Goal: Information Seeking & Learning: Learn about a topic

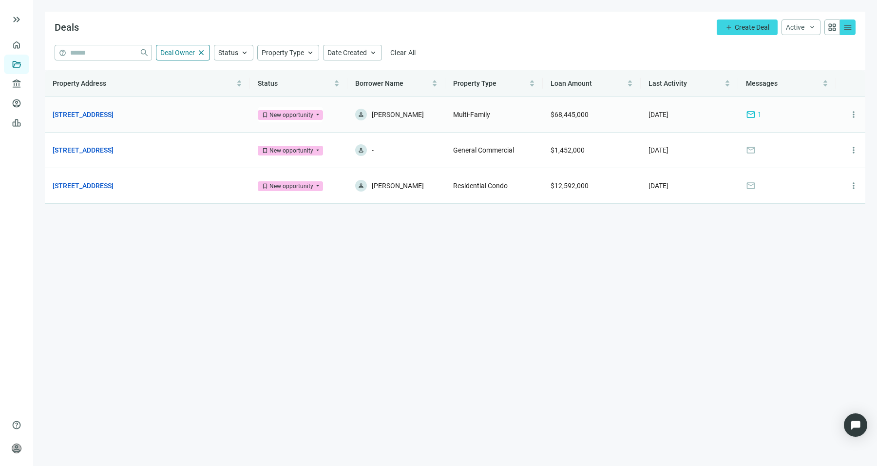
click at [97, 108] on td "197 Ave E, Bayonne, NJ 07002 open_in_new" at bounding box center [147, 115] width 205 height 36
click at [98, 114] on link "197 Ave E, Bayonne, NJ 07002" at bounding box center [83, 114] width 61 height 11
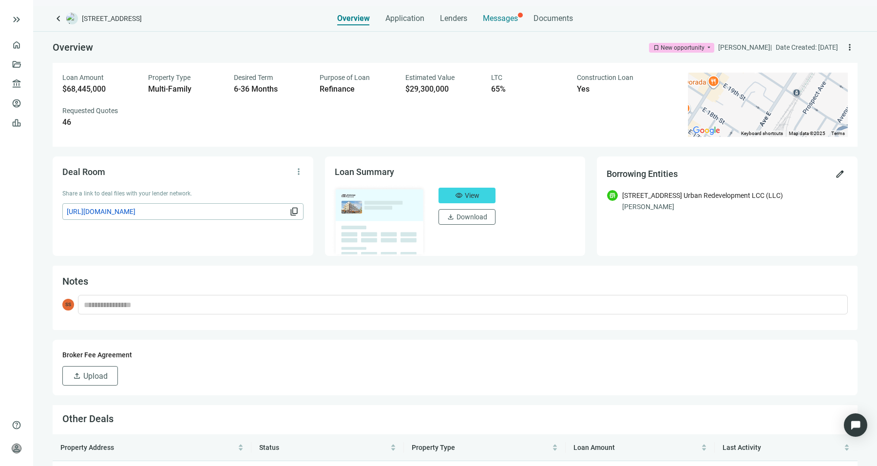
click at [513, 17] on span "Messages" at bounding box center [500, 18] width 35 height 9
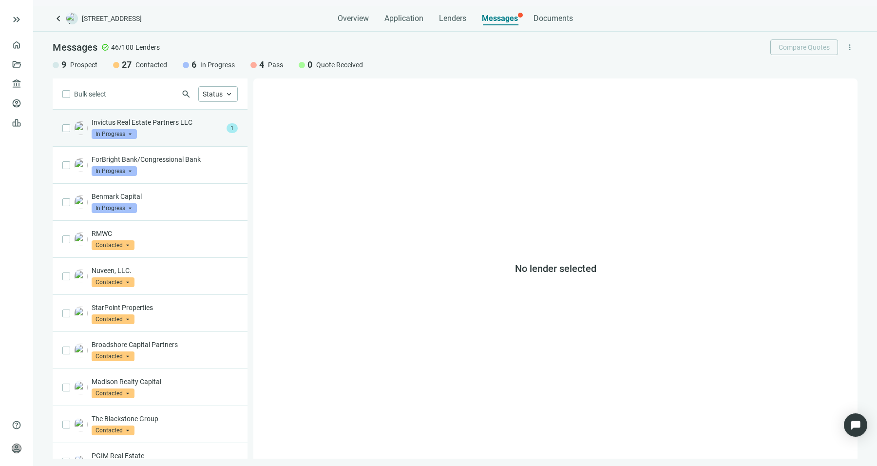
click at [175, 121] on p "Invictus Real Estate Partners LLC" at bounding box center [157, 122] width 131 height 10
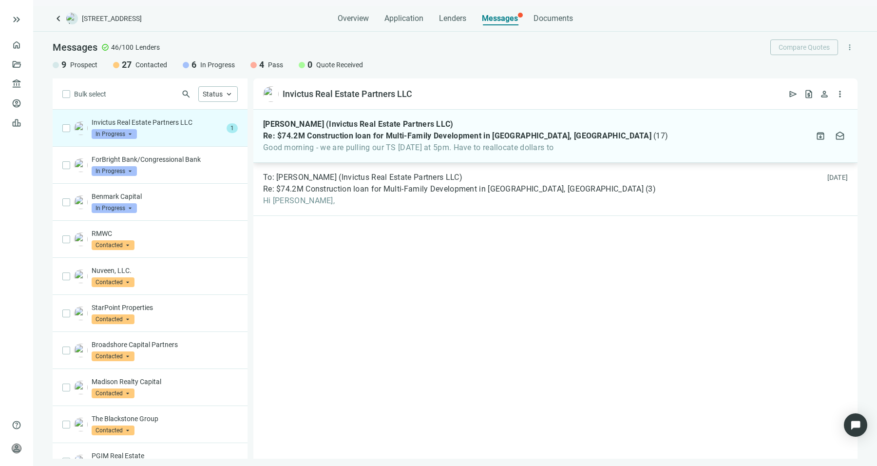
click at [372, 156] on div "Mike Wolfson (Invictus Real Estate Partners LLC) Re: $74.2M Construction loan f…" at bounding box center [555, 136] width 604 height 53
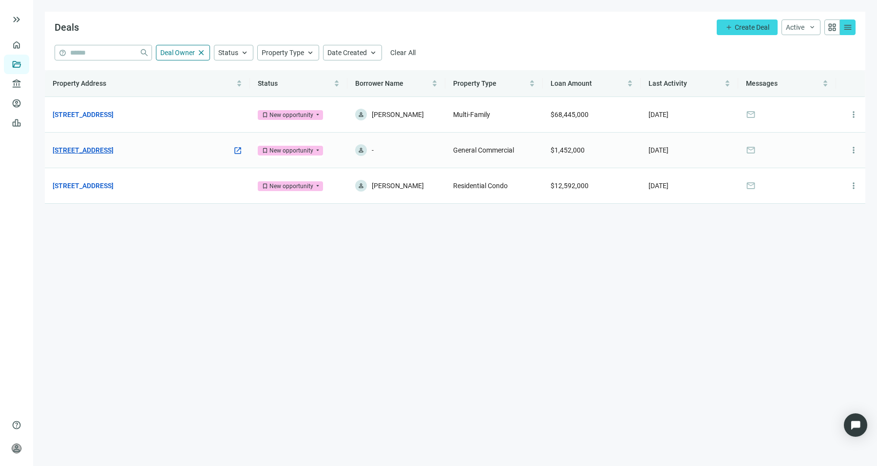
click at [114, 149] on link "[STREET_ADDRESS]" at bounding box center [83, 150] width 61 height 11
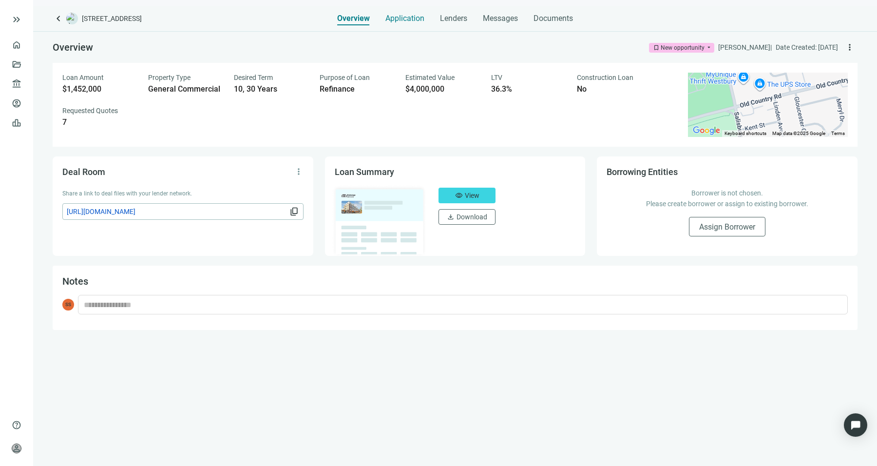
click at [416, 12] on div "Application" at bounding box center [405, 15] width 39 height 19
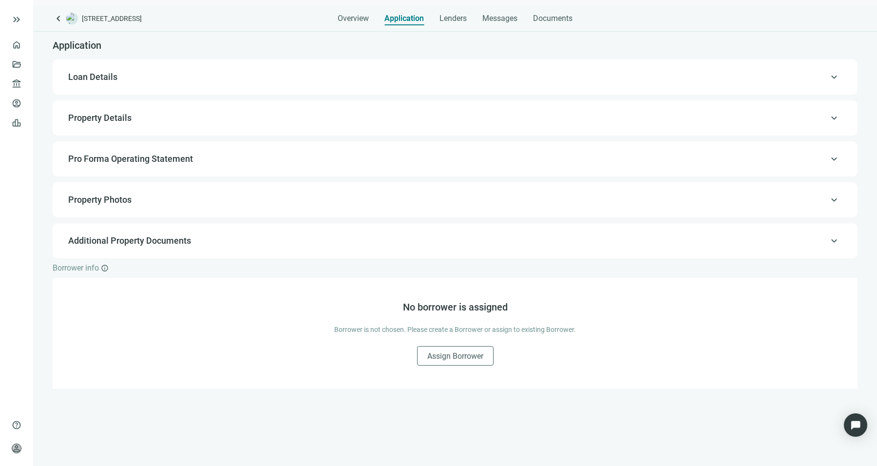
click at [223, 115] on span "Property Details" at bounding box center [454, 118] width 772 height 12
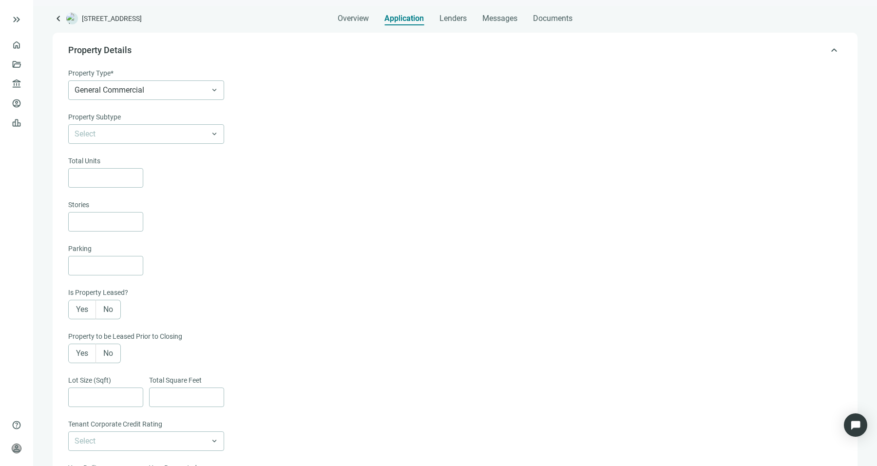
scroll to position [69, 0]
click at [173, 86] on span "General Commercial" at bounding box center [146, 89] width 143 height 19
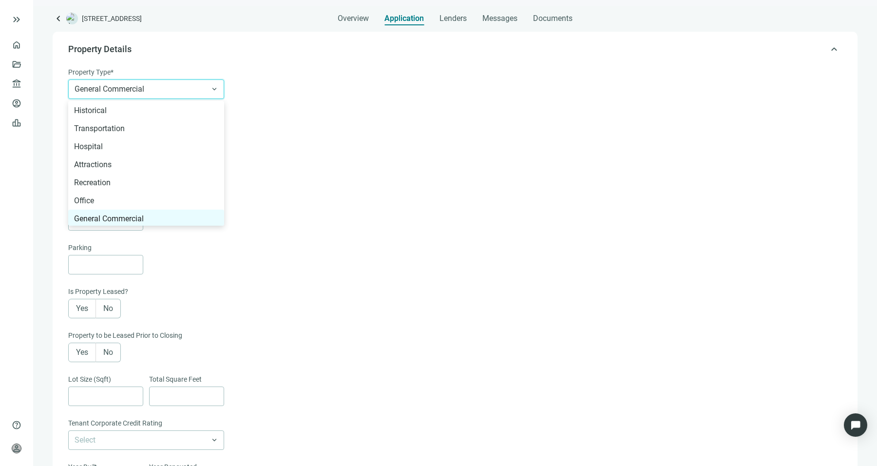
click at [329, 156] on div "Total Units" at bounding box center [454, 161] width 772 height 13
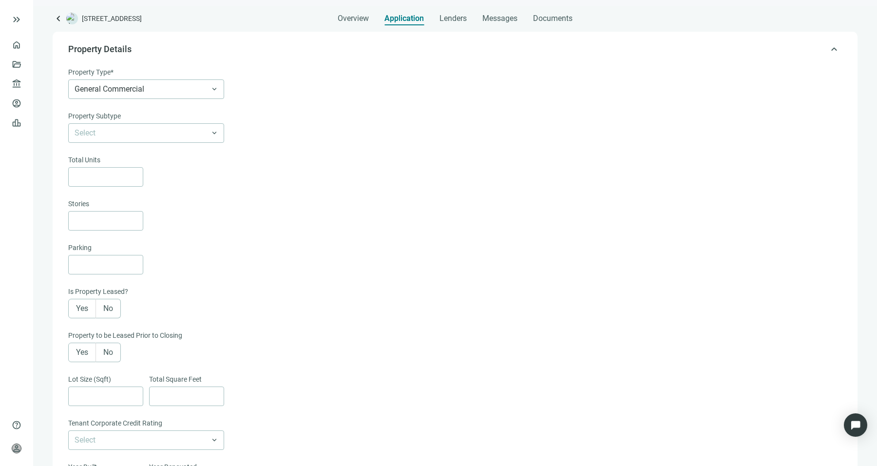
click at [231, 129] on div "Select keyboard_arrow_down" at bounding box center [454, 132] width 772 height 19
click at [220, 130] on div "Select" at bounding box center [146, 132] width 156 height 19
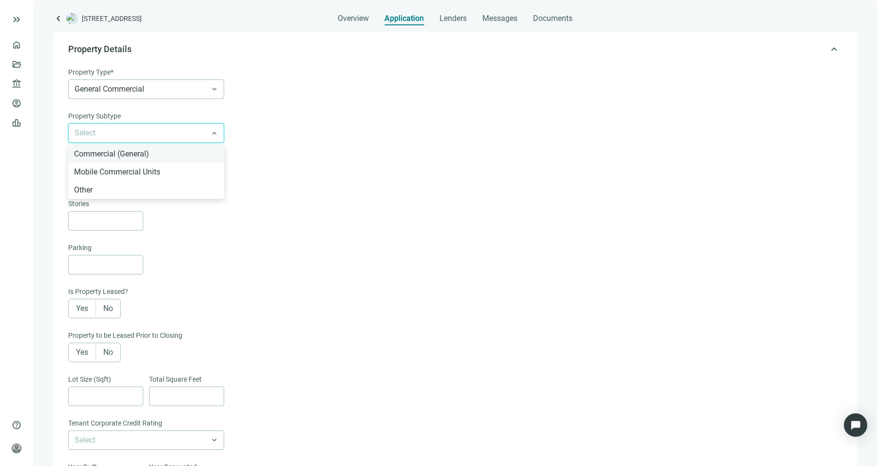
click at [183, 151] on div "Commercial (General)" at bounding box center [146, 154] width 144 height 12
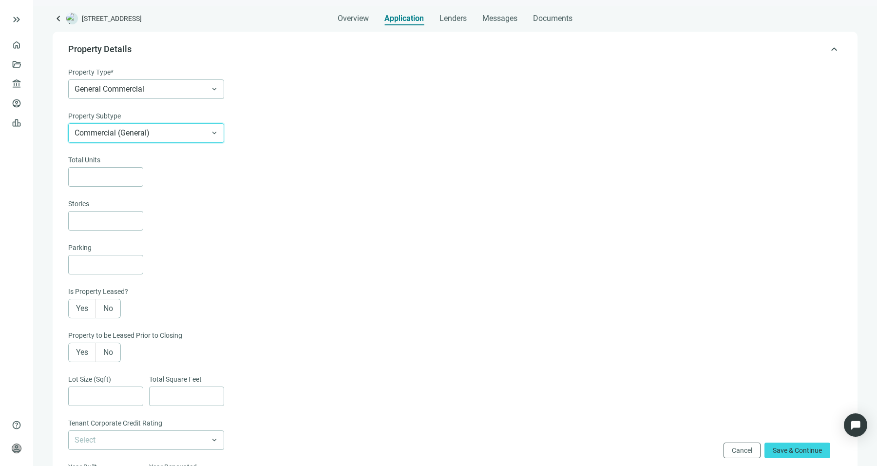
click at [317, 191] on div "Total Units Stories" at bounding box center [454, 193] width 772 height 76
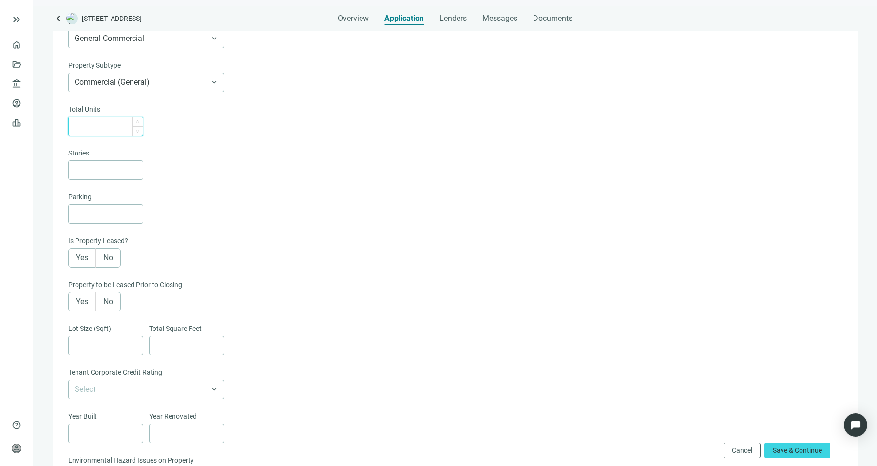
click at [107, 132] on input at bounding box center [109, 126] width 68 height 19
type input "*"
click at [92, 171] on input at bounding box center [109, 170] width 68 height 19
type input "*"
click at [102, 212] on input at bounding box center [109, 214] width 68 height 19
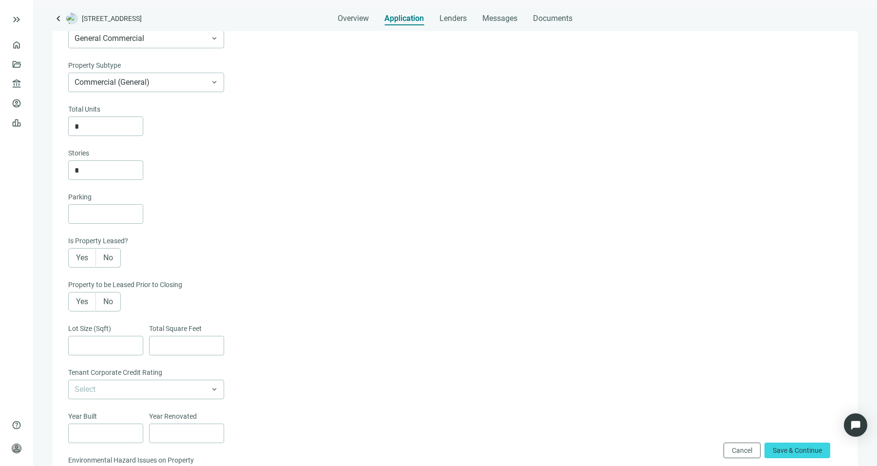
click at [368, 253] on div "Yes No" at bounding box center [454, 257] width 772 height 19
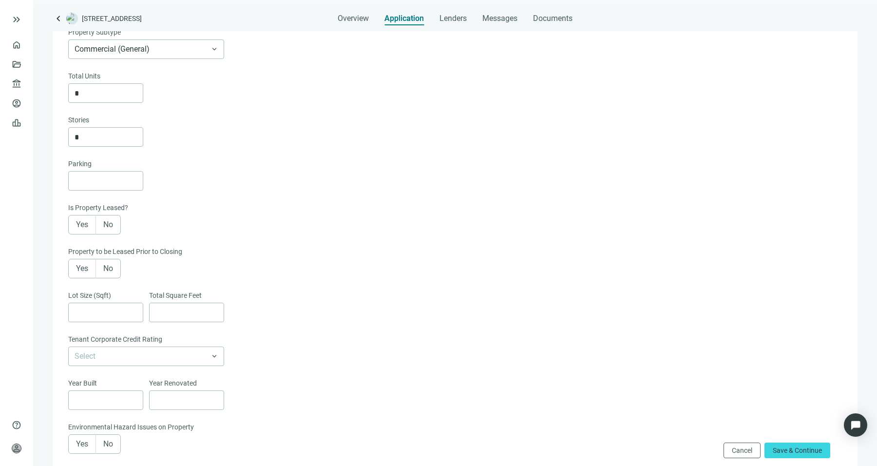
scroll to position [158, 0]
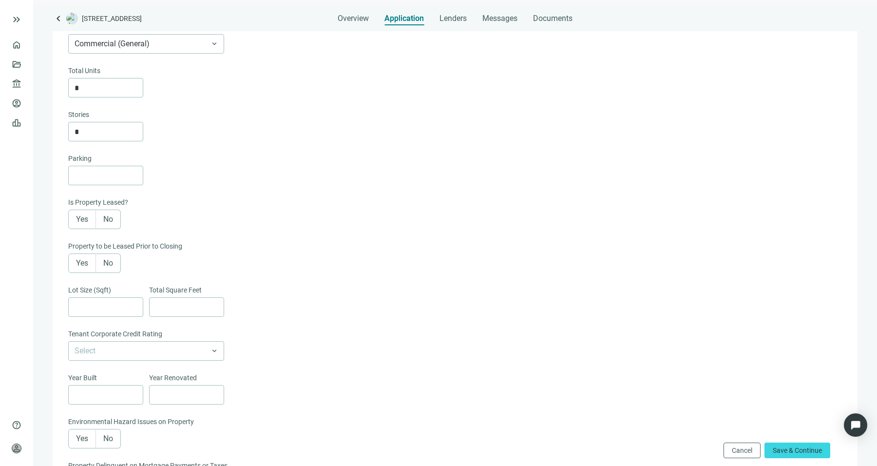
click at [90, 221] on label "Yes" at bounding box center [82, 219] width 28 height 19
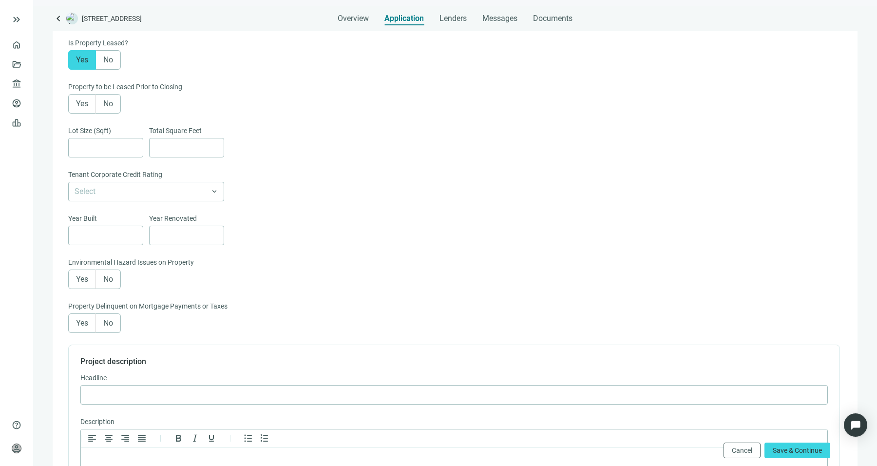
scroll to position [309, 0]
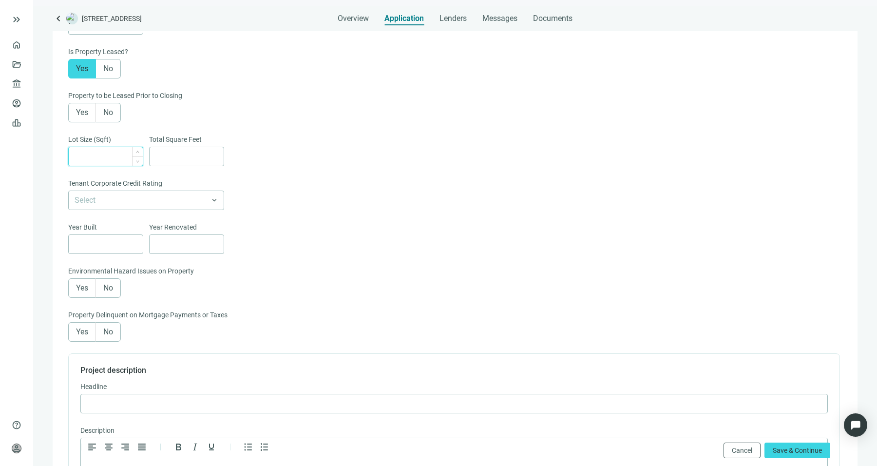
click at [131, 159] on input at bounding box center [109, 156] width 68 height 19
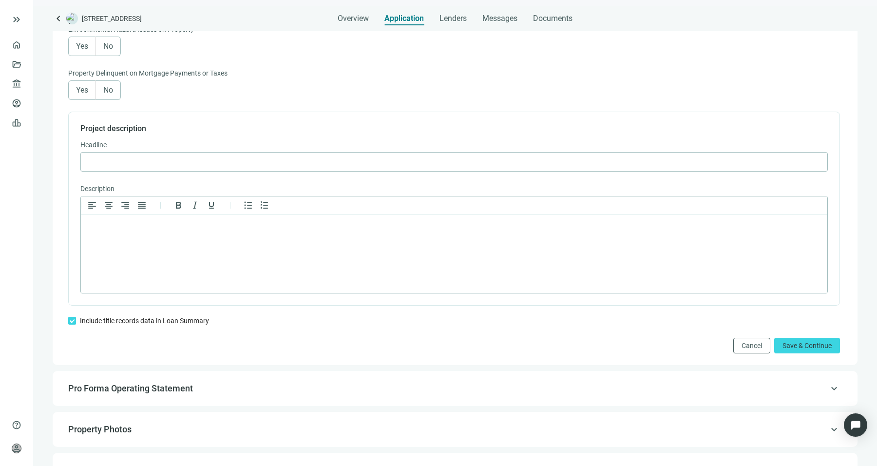
scroll to position [545, 0]
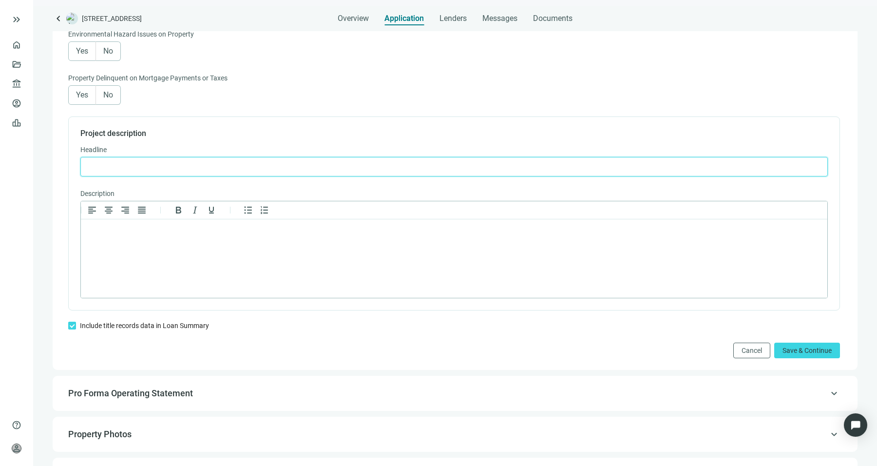
click at [285, 172] on input "text" at bounding box center [454, 166] width 735 height 19
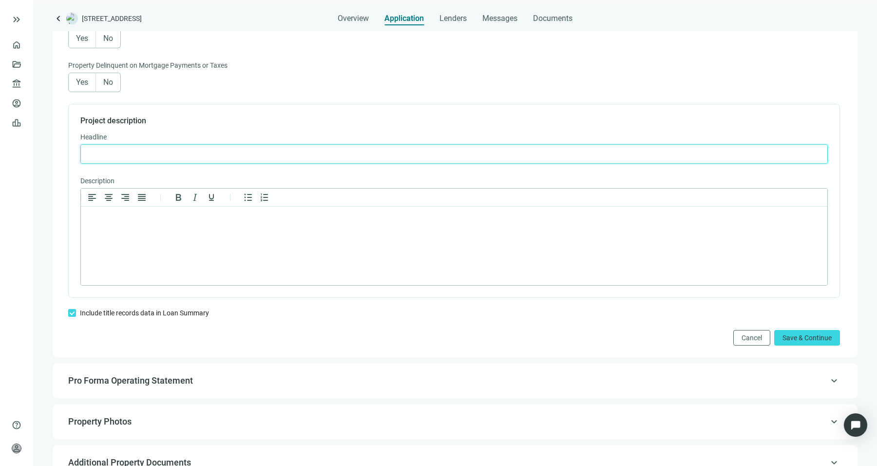
scroll to position [560, 0]
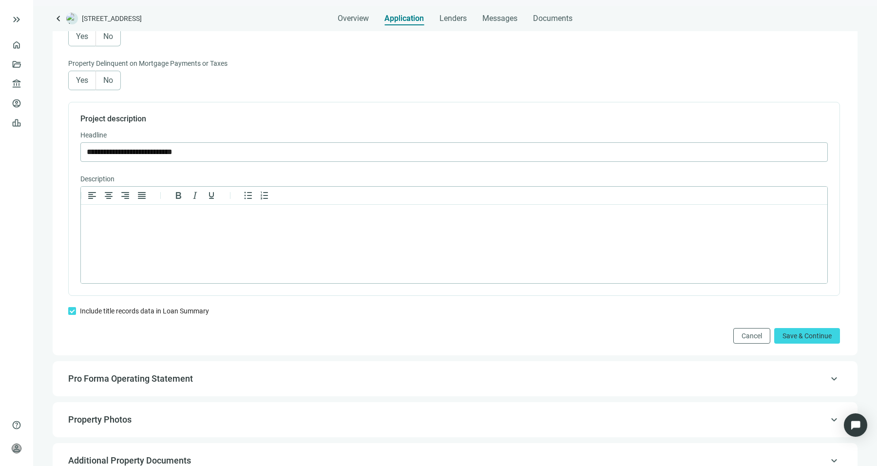
click at [344, 141] on div "Headline" at bounding box center [454, 136] width 748 height 13
click at [306, 163] on section "**********" at bounding box center [454, 199] width 772 height 194
click at [139, 156] on input "**********" at bounding box center [454, 152] width 735 height 19
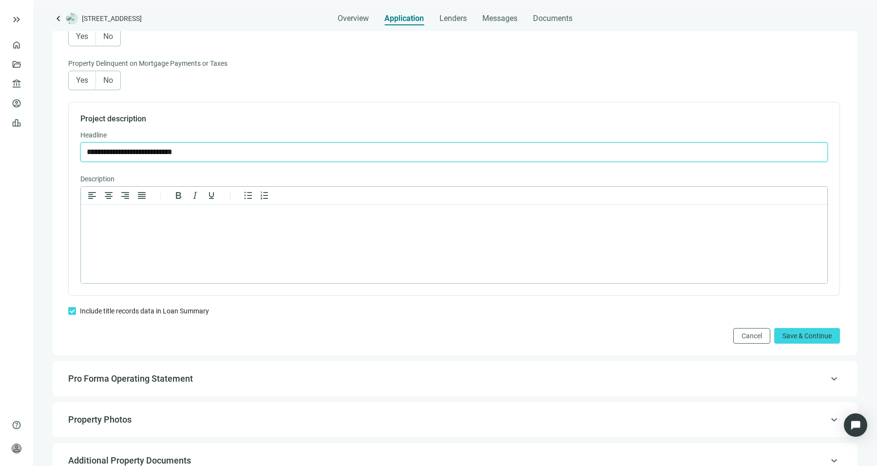
click at [123, 152] on input "**********" at bounding box center [454, 152] width 735 height 19
click at [238, 230] on html at bounding box center [454, 217] width 747 height 25
drag, startPoint x: 175, startPoint y: 154, endPoint x: 248, endPoint y: 154, distance: 73.1
click at [248, 154] on input "**********" at bounding box center [454, 152] width 735 height 19
click at [205, 153] on input "**********" at bounding box center [454, 152] width 735 height 19
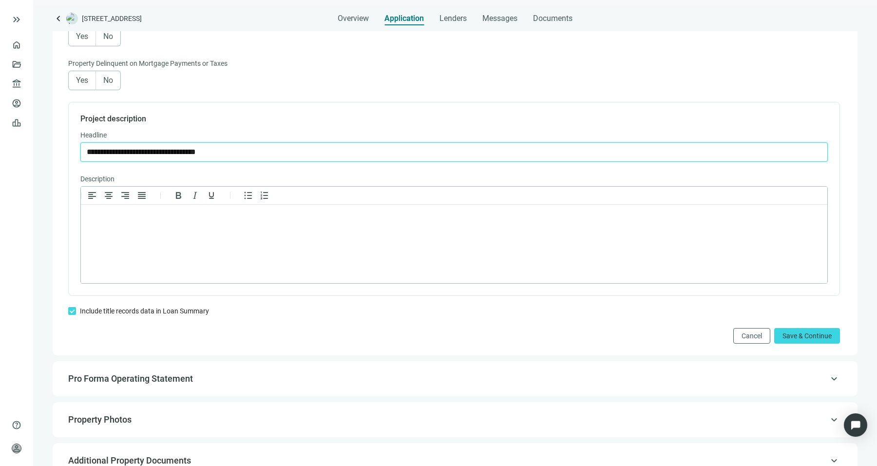
type input "**********"
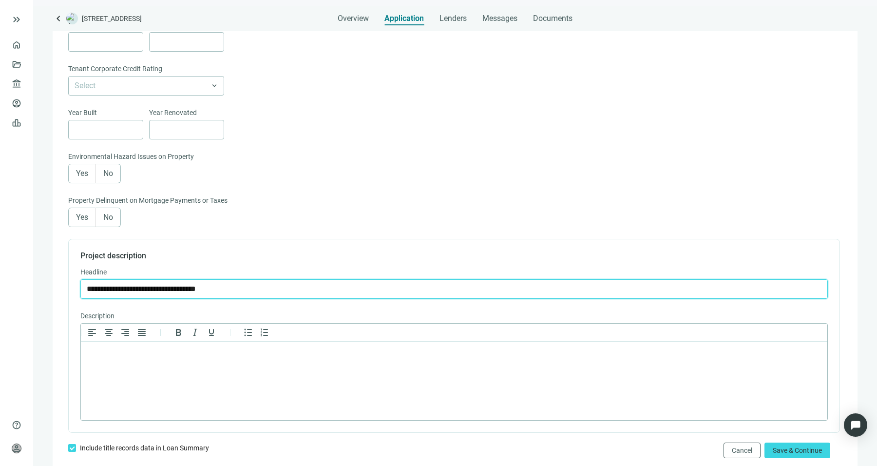
scroll to position [421, 0]
click at [115, 221] on label "No" at bounding box center [108, 219] width 25 height 19
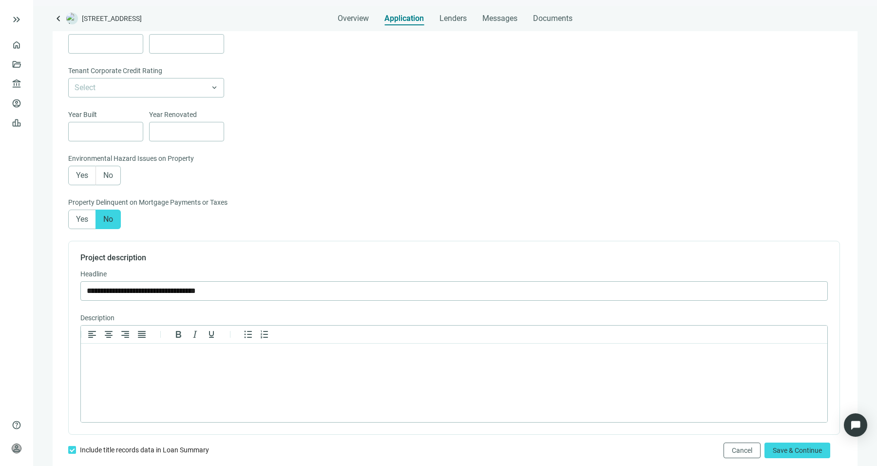
click at [117, 184] on label "No" at bounding box center [108, 175] width 25 height 19
click at [116, 179] on span at bounding box center [108, 175] width 24 height 19
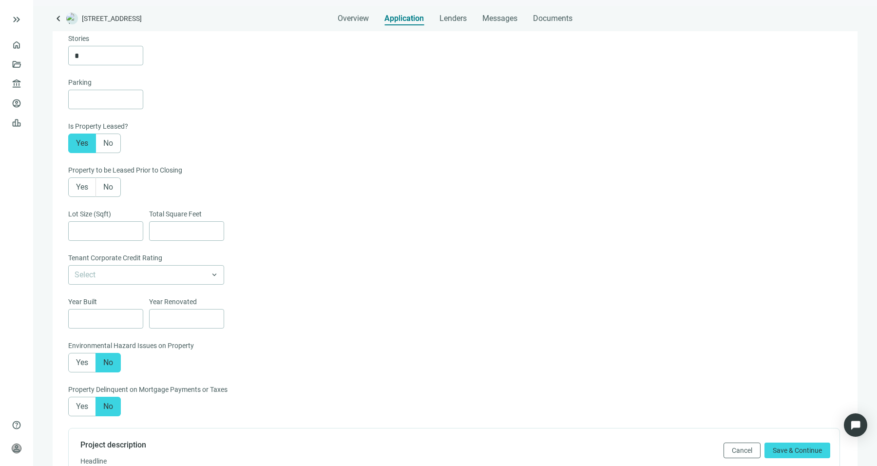
scroll to position [232, 0]
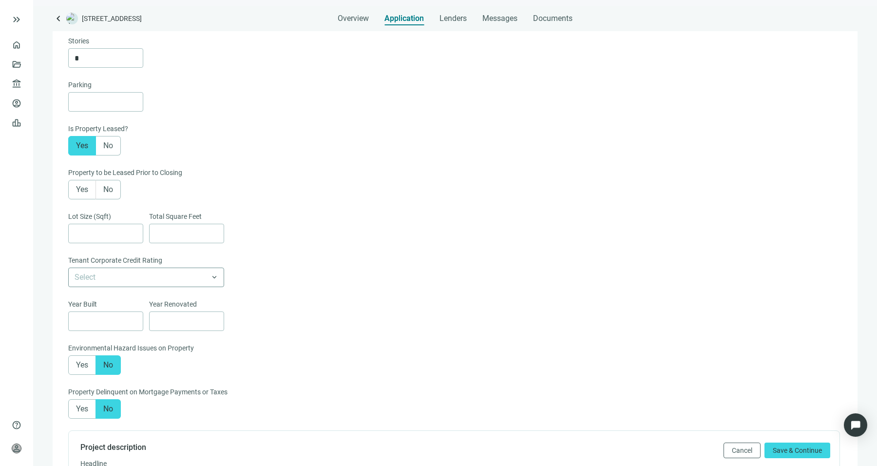
click at [193, 280] on input "search" at bounding box center [142, 277] width 135 height 19
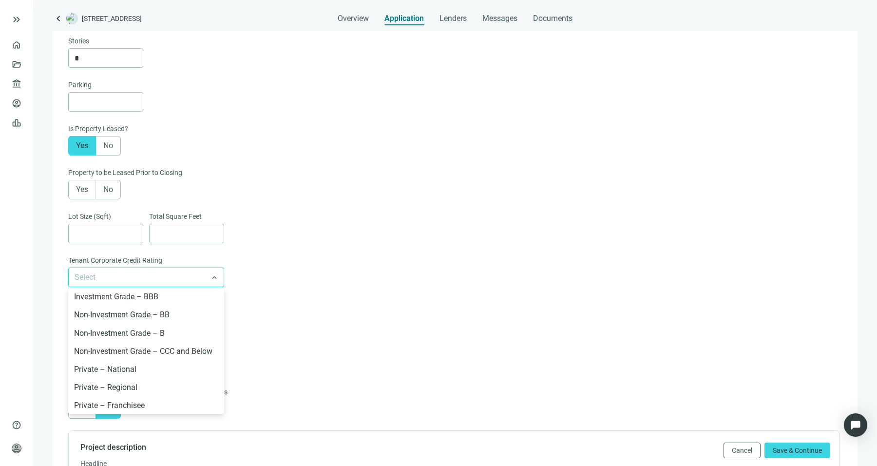
scroll to position [38, 0]
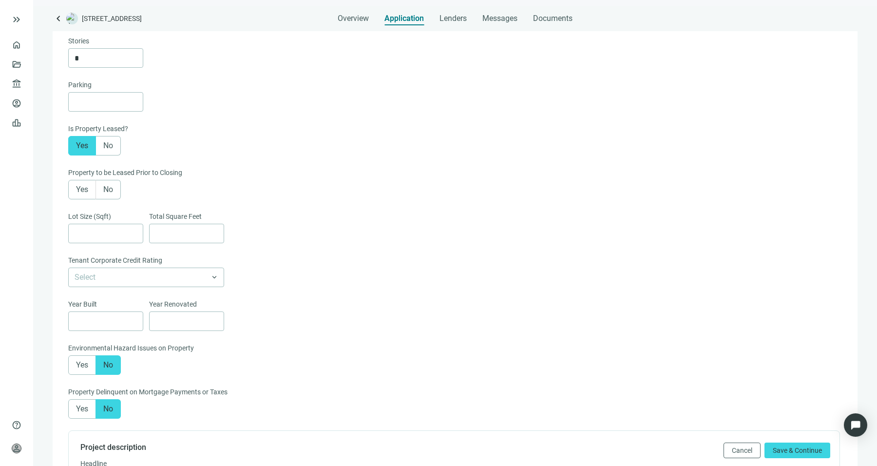
click at [327, 229] on div "Lot Size (Sqft) Total Square Feet" at bounding box center [454, 233] width 772 height 44
click at [90, 234] on input at bounding box center [109, 233] width 68 height 19
type input "*"
click at [83, 195] on label "Yes" at bounding box center [82, 189] width 28 height 19
click at [110, 189] on span "No" at bounding box center [108, 189] width 10 height 9
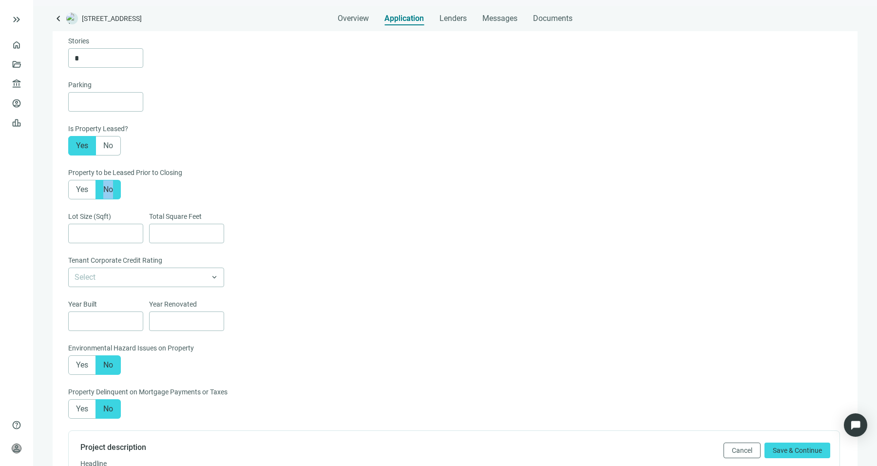
click at [110, 189] on span "No" at bounding box center [108, 189] width 10 height 9
click at [90, 188] on label "Yes" at bounding box center [82, 189] width 28 height 19
click at [316, 163] on div "Parking Is Property Leased? Yes No Property to be Leased Prior to Closing Yes N…" at bounding box center [454, 166] width 772 height 175
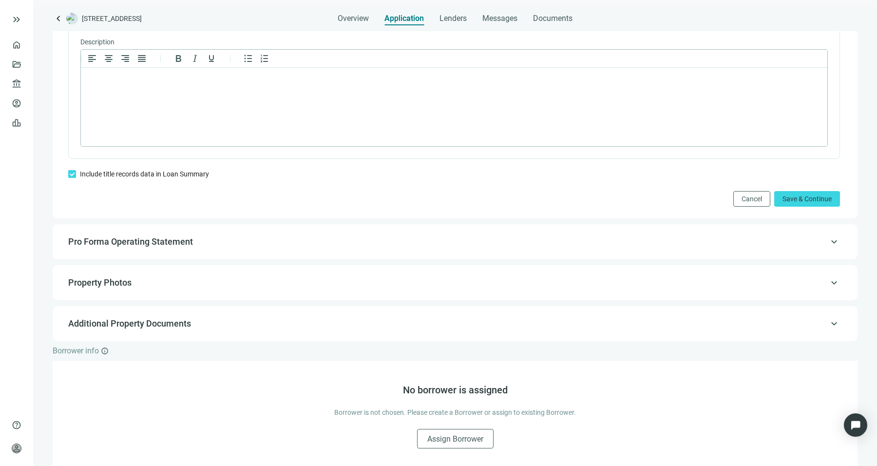
scroll to position [510, 0]
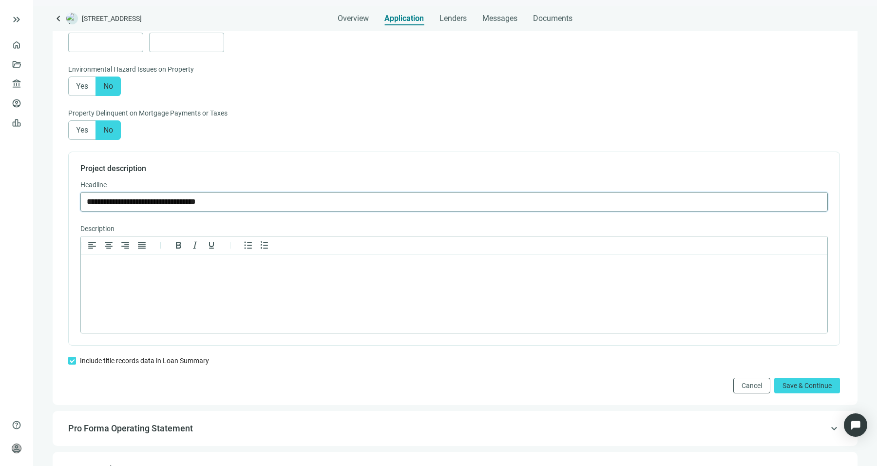
click at [274, 202] on input "**********" at bounding box center [454, 202] width 735 height 19
type input "**********"
click at [239, 280] on html at bounding box center [454, 266] width 747 height 25
click at [248, 280] on html "****" at bounding box center [454, 266] width 747 height 25
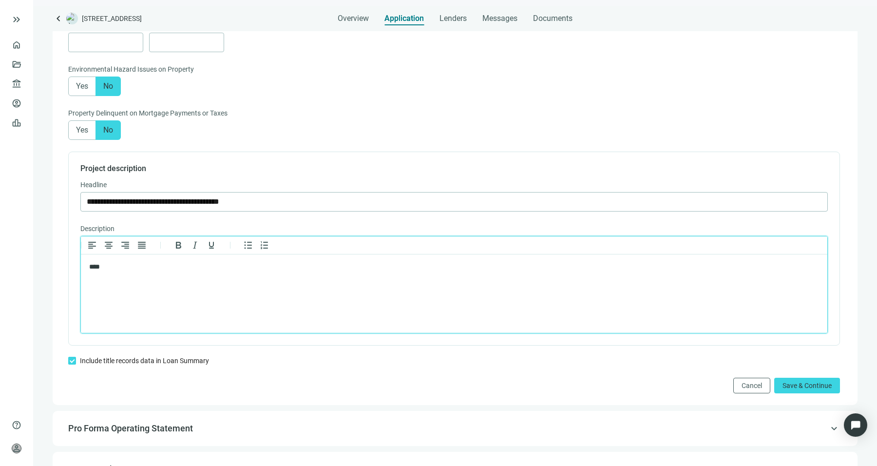
click at [248, 280] on html "****" at bounding box center [454, 266] width 747 height 25
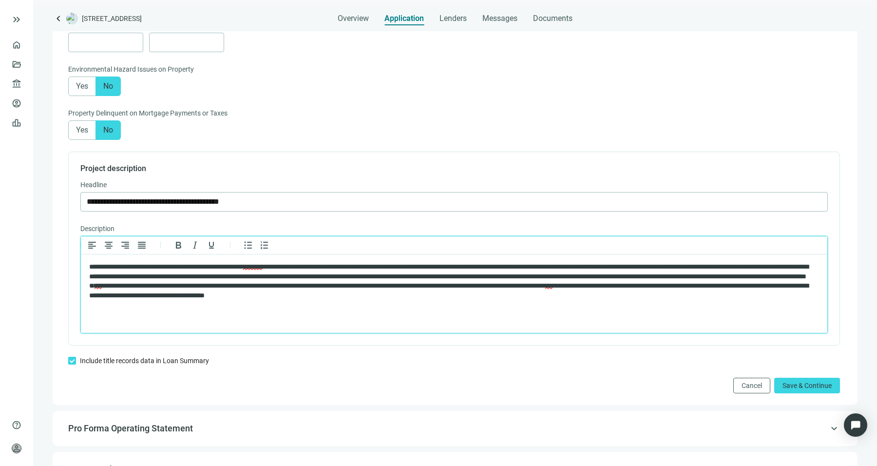
click at [719, 269] on p "**********" at bounding box center [449, 281] width 721 height 38
click at [418, 286] on p "**********" at bounding box center [449, 281] width 721 height 38
click at [466, 293] on p "**********" at bounding box center [449, 281] width 721 height 38
click at [548, 287] on p "**********" at bounding box center [449, 281] width 721 height 38
click at [731, 286] on p "**********" at bounding box center [449, 281] width 721 height 38
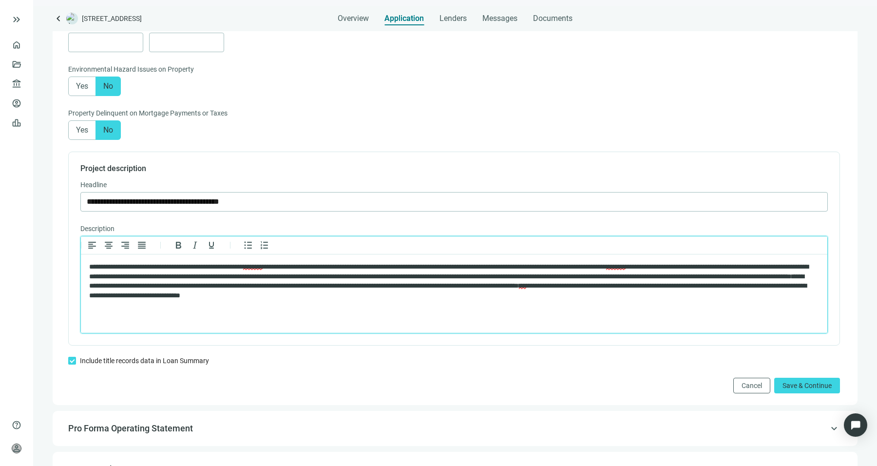
click at [118, 303] on html "**********" at bounding box center [454, 281] width 747 height 54
click at [194, 293] on p "**********" at bounding box center [449, 281] width 721 height 38
click at [320, 297] on p "**********" at bounding box center [449, 281] width 721 height 38
click at [442, 299] on p "**********" at bounding box center [449, 281] width 721 height 38
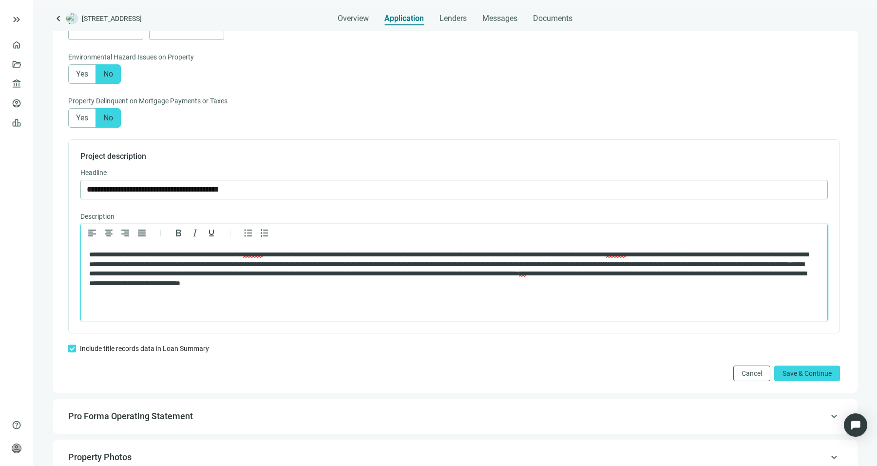
scroll to position [523, 0]
click at [740, 283] on p "**********" at bounding box center [449, 269] width 721 height 38
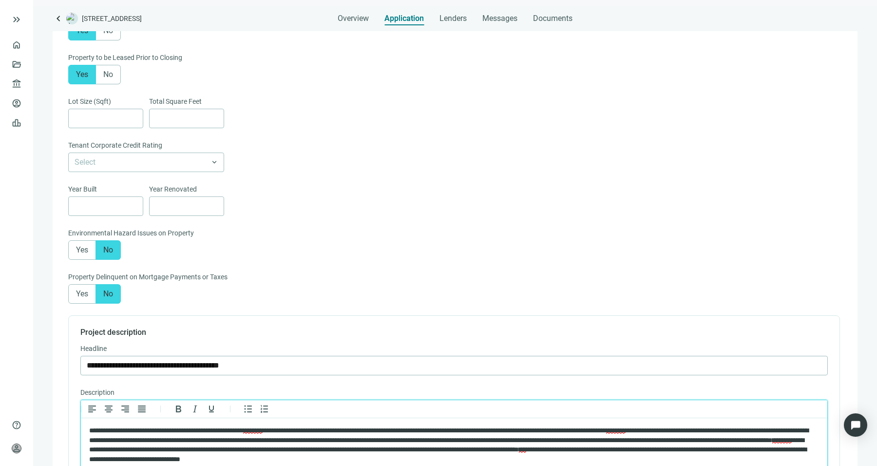
scroll to position [702, 0]
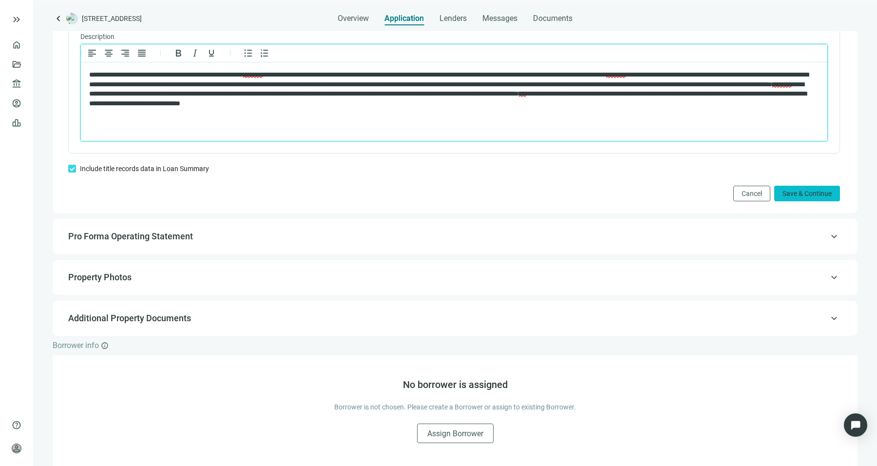
click at [821, 198] on button "Save & Continue" at bounding box center [808, 194] width 66 height 16
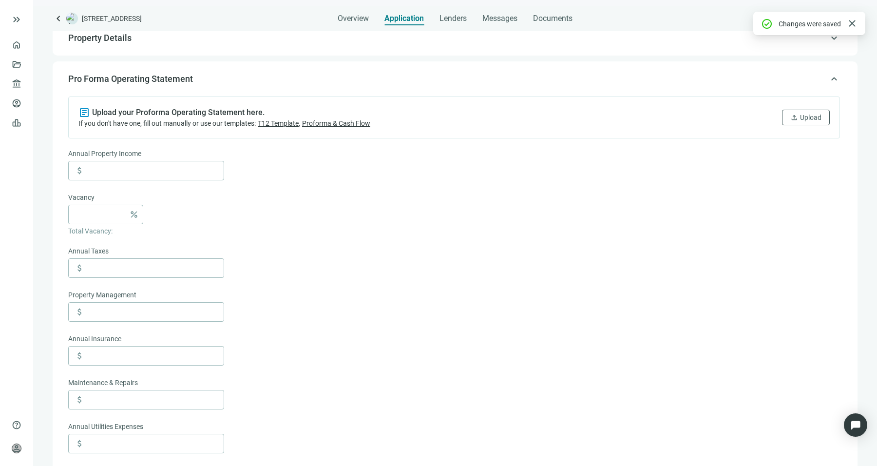
scroll to position [92, 0]
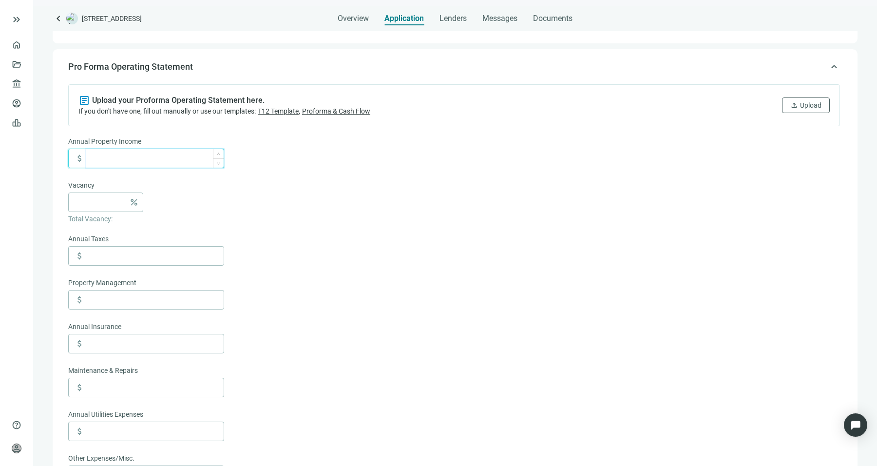
click at [124, 150] on input at bounding box center [154, 158] width 137 height 19
type input "*******"
type input "*"
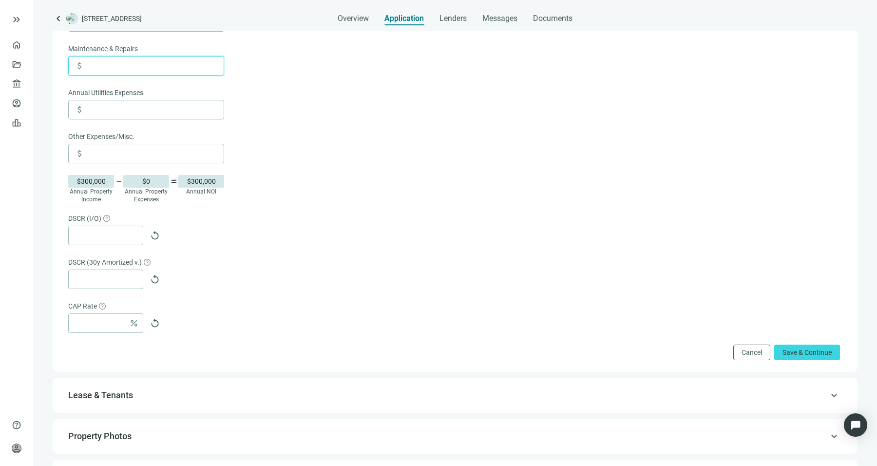
scroll to position [415, 0]
click at [154, 234] on span "replay" at bounding box center [155, 235] width 10 height 10
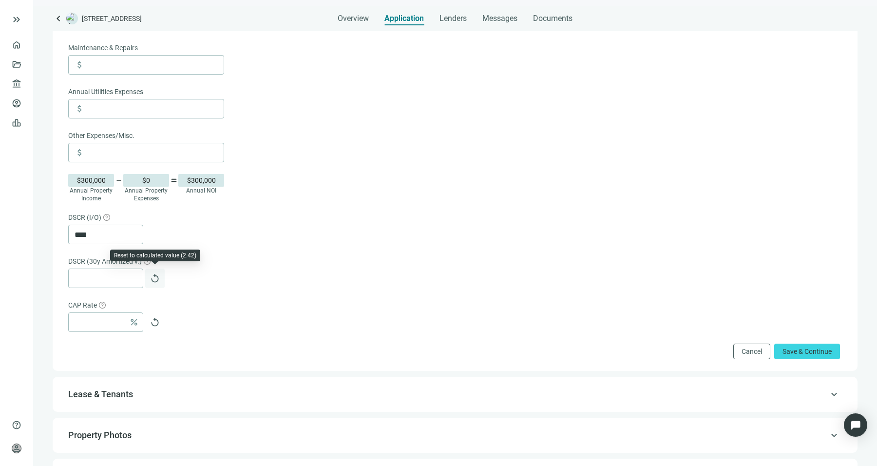
click at [156, 278] on span "replay" at bounding box center [155, 278] width 10 height 10
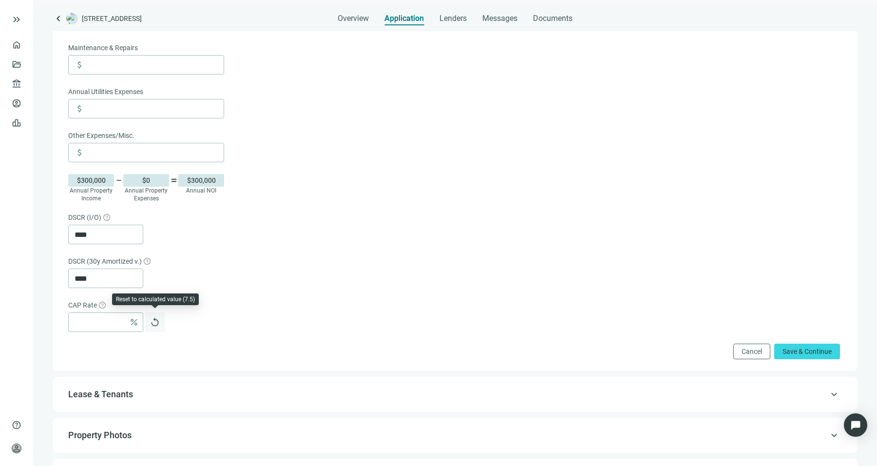
click at [156, 327] on button "replay" at bounding box center [154, 321] width 19 height 19
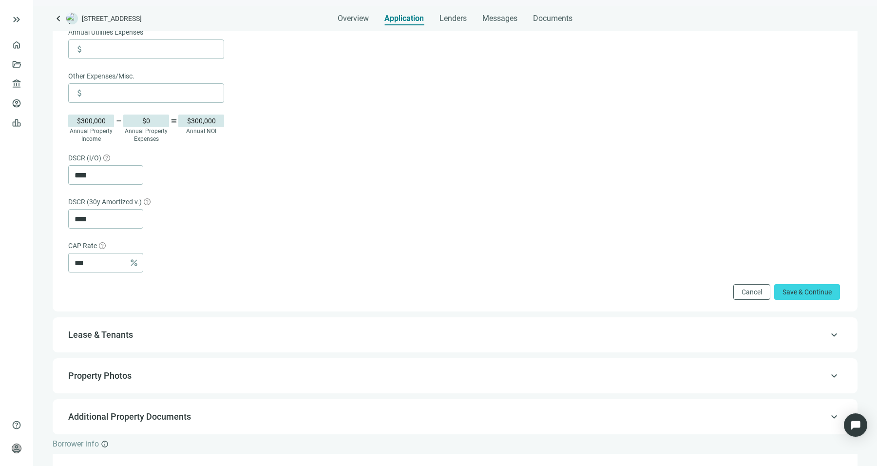
click at [778, 301] on div "article Upload your Proforma Operating Statement here. If you don't have one, f…" at bounding box center [455, 0] width 786 height 609
click at [780, 298] on div "article Upload your Proforma Operating Statement here. If you don't have one, f…" at bounding box center [455, 0] width 786 height 609
click at [783, 295] on button "Save & Continue" at bounding box center [808, 292] width 66 height 16
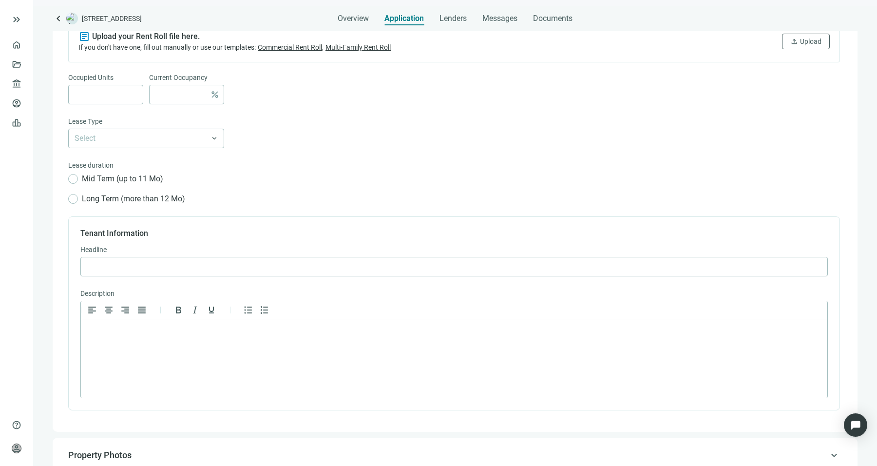
scroll to position [374, 0]
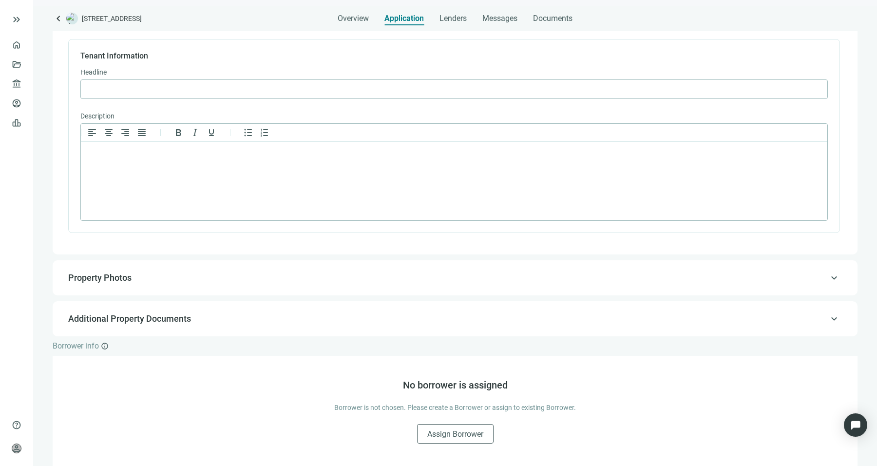
click at [792, 279] on span "Property Photos" at bounding box center [454, 278] width 772 height 12
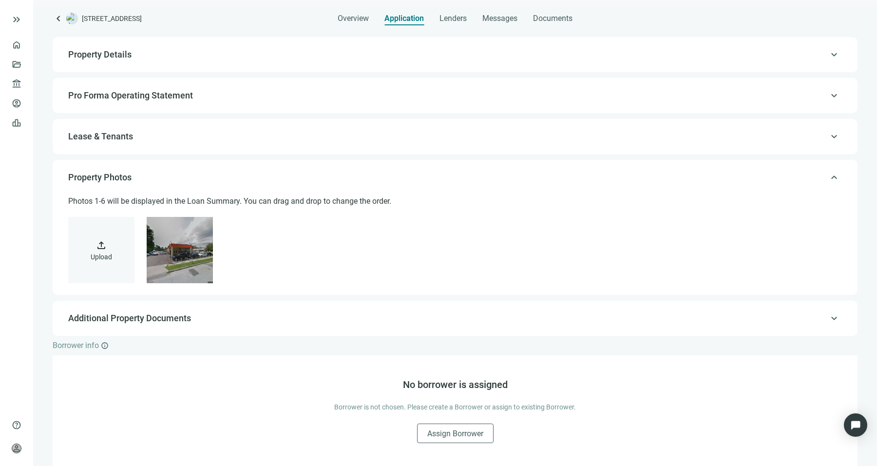
click at [767, 316] on span "Additional Property Documents" at bounding box center [454, 318] width 772 height 12
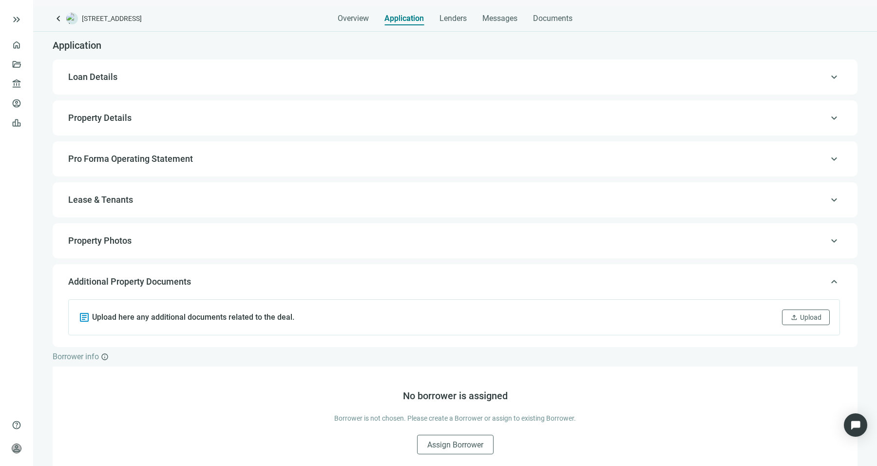
scroll to position [11, 0]
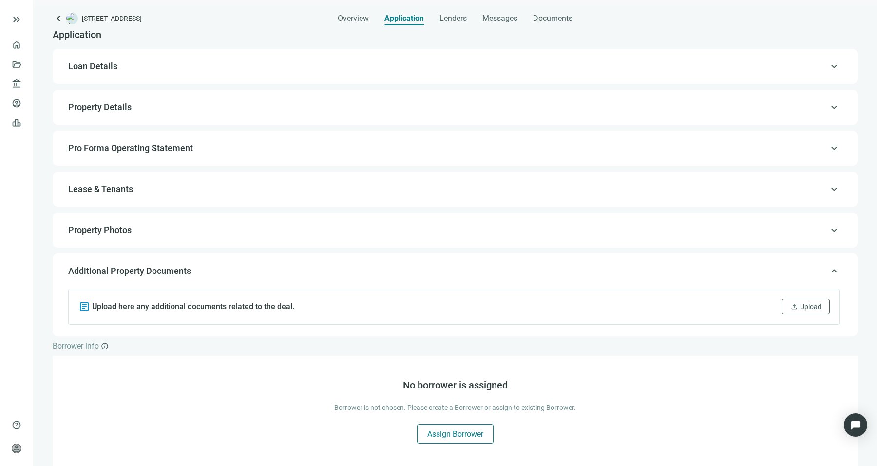
click at [458, 434] on span "Assign Borrower" at bounding box center [456, 433] width 56 height 9
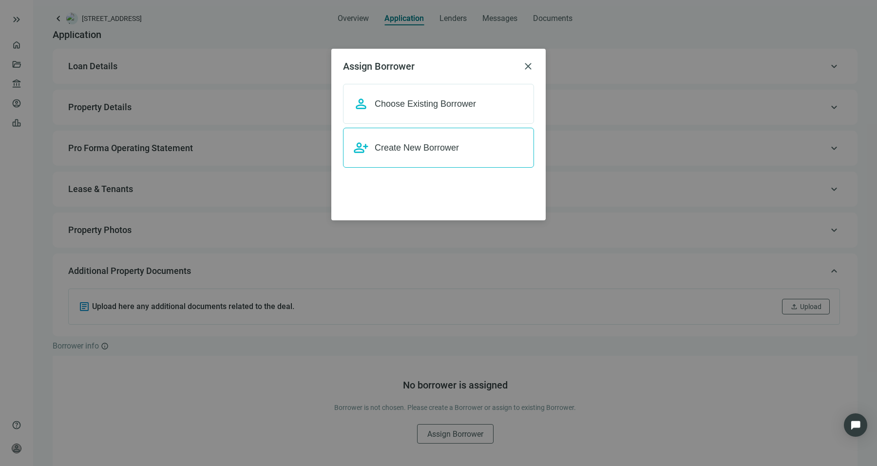
click at [454, 150] on span "Create New Borrower" at bounding box center [417, 148] width 84 height 10
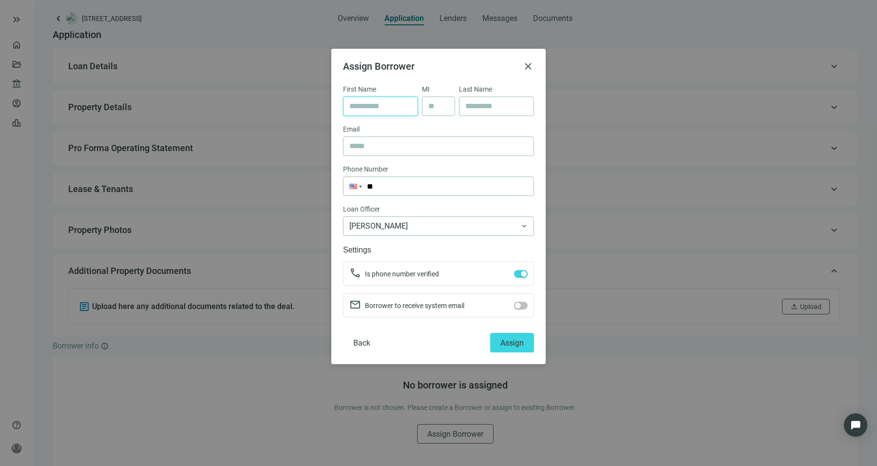
click at [386, 110] on input "text" at bounding box center [381, 106] width 62 height 19
click at [417, 77] on div "Assign Borrower close First Name MI Last Name Email Phone Number Phone ** Loan …" at bounding box center [438, 206] width 191 height 292
click at [533, 66] on span "close" at bounding box center [529, 66] width 12 height 12
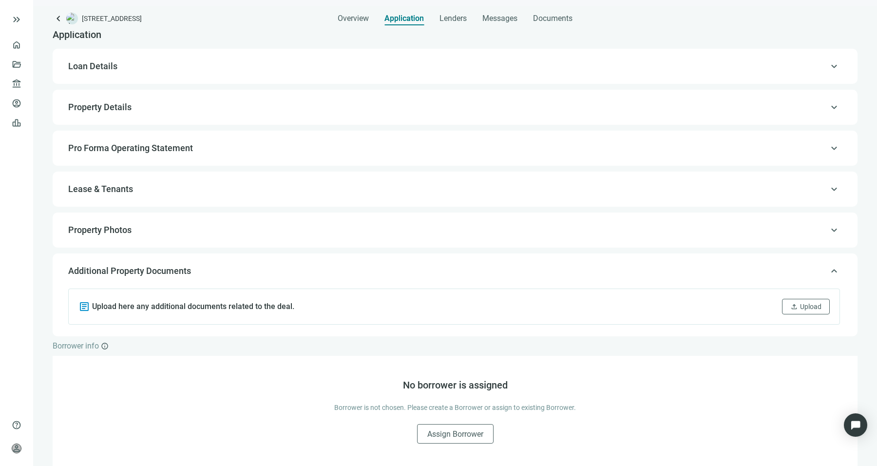
scroll to position [0, 0]
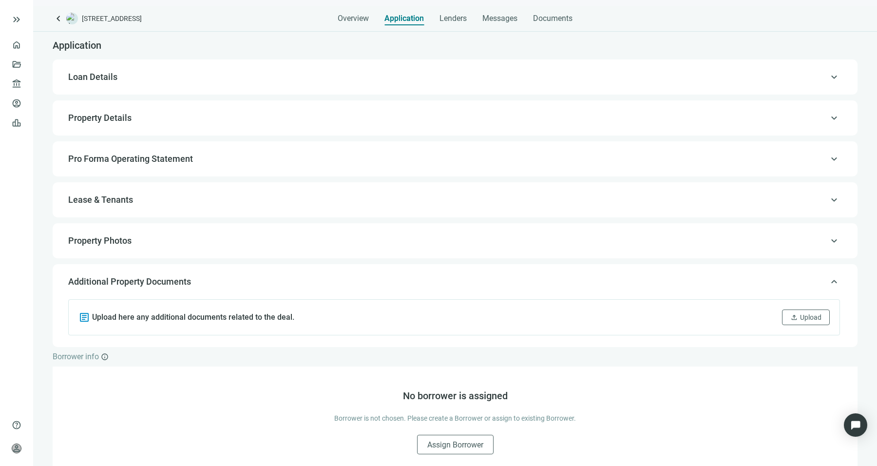
click at [292, 276] on span "Additional Property Documents" at bounding box center [454, 282] width 772 height 12
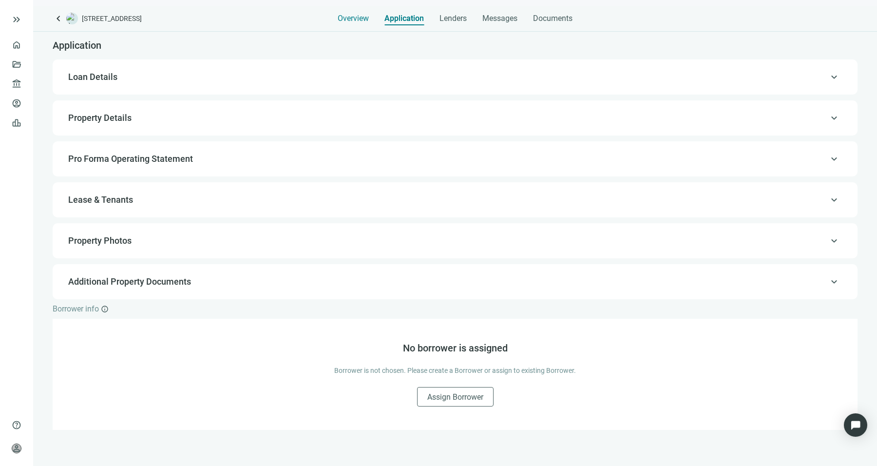
click at [345, 13] on div "Overview" at bounding box center [353, 15] width 31 height 19
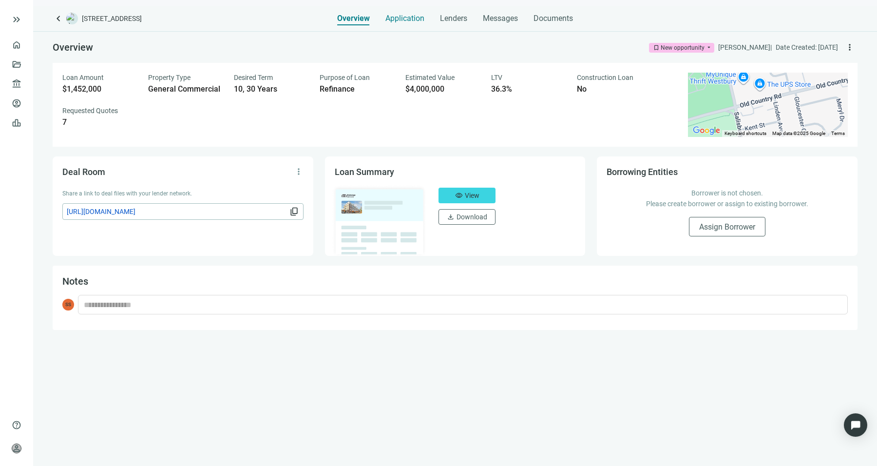
click at [395, 19] on span "Application" at bounding box center [405, 19] width 39 height 10
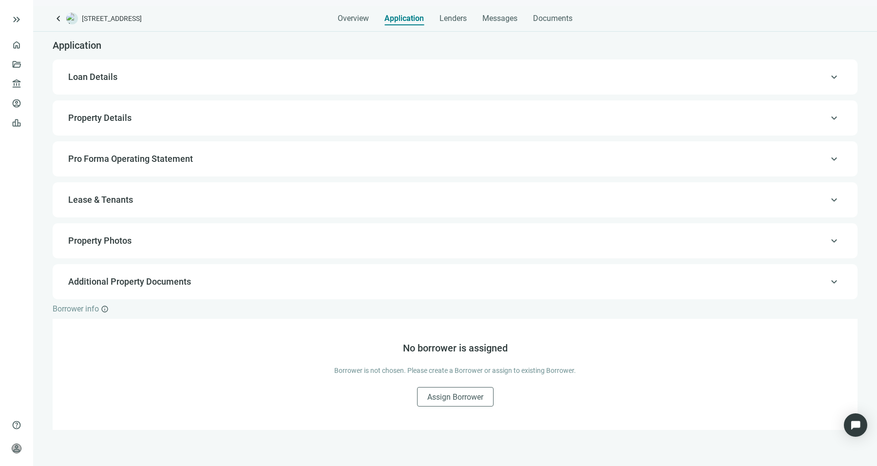
click at [307, 134] on div "keyboard_arrow_up Property Details" at bounding box center [455, 117] width 805 height 35
click at [311, 109] on div "keyboard_arrow_up Property Details" at bounding box center [455, 117] width 786 height 23
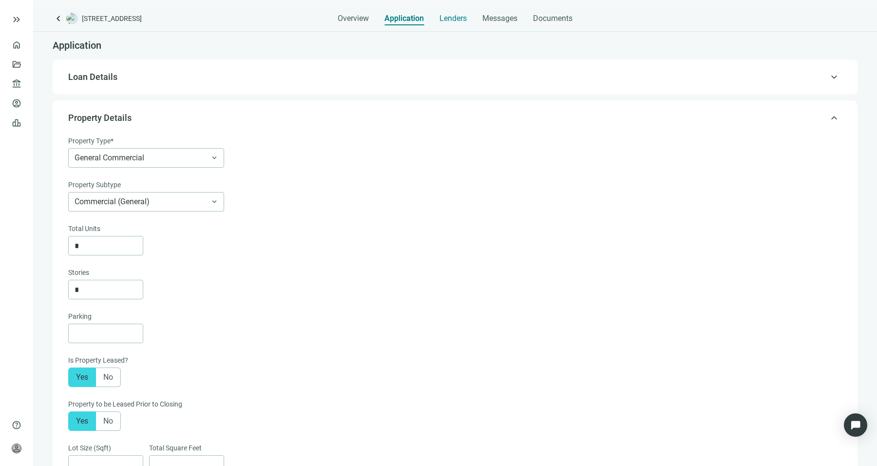
click at [451, 19] on span "Lenders" at bounding box center [453, 19] width 27 height 10
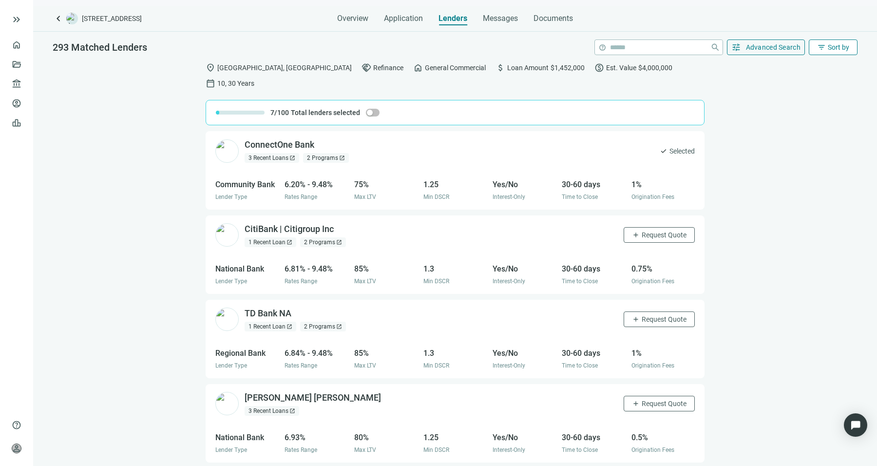
click at [840, 53] on button "filter_list Sort by" at bounding box center [833, 47] width 49 height 16
click at [834, 109] on div "Rate (low to high)" at bounding box center [814, 105] width 68 height 10
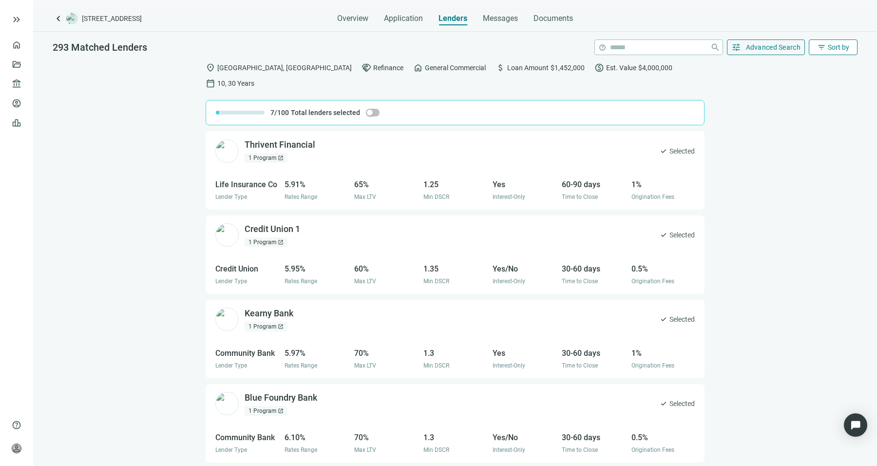
click at [820, 54] on button "filter_list Sort by" at bounding box center [833, 47] width 49 height 16
click at [809, 125] on div "DSCR (low to high)" at bounding box center [814, 122] width 68 height 10
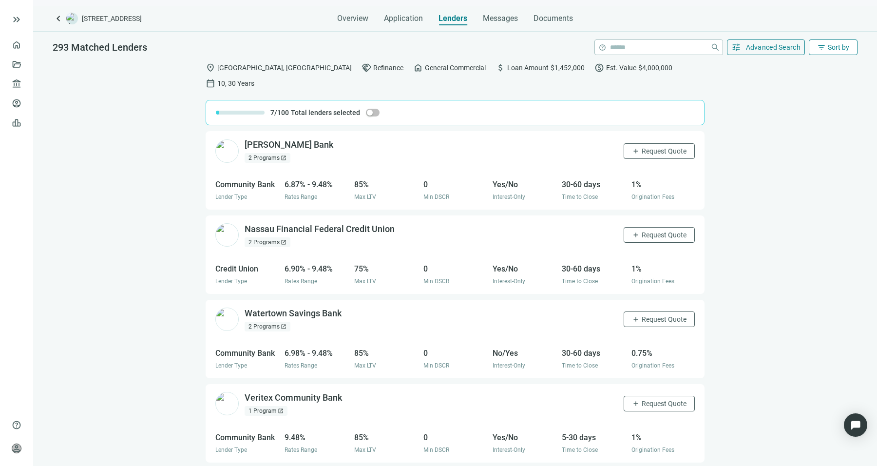
click at [830, 52] on button "filter_list Sort by" at bounding box center [833, 47] width 49 height 16
click at [824, 102] on div "Rate (low to high)" at bounding box center [813, 105] width 68 height 10
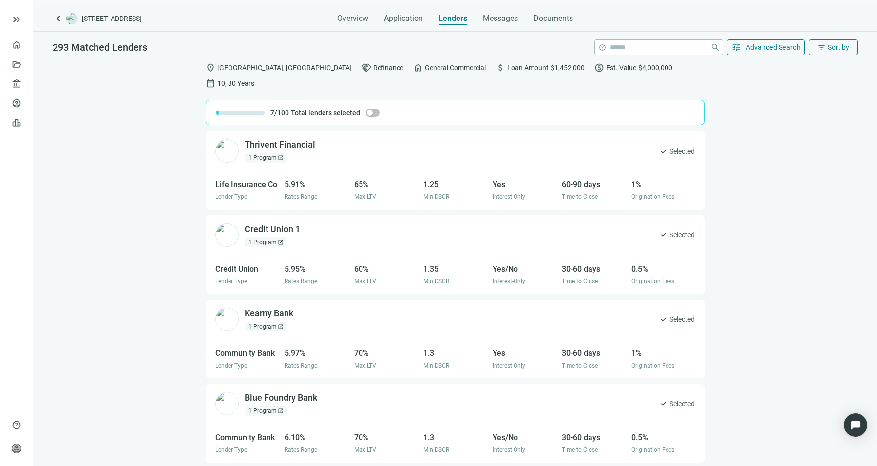
scroll to position [5, 0]
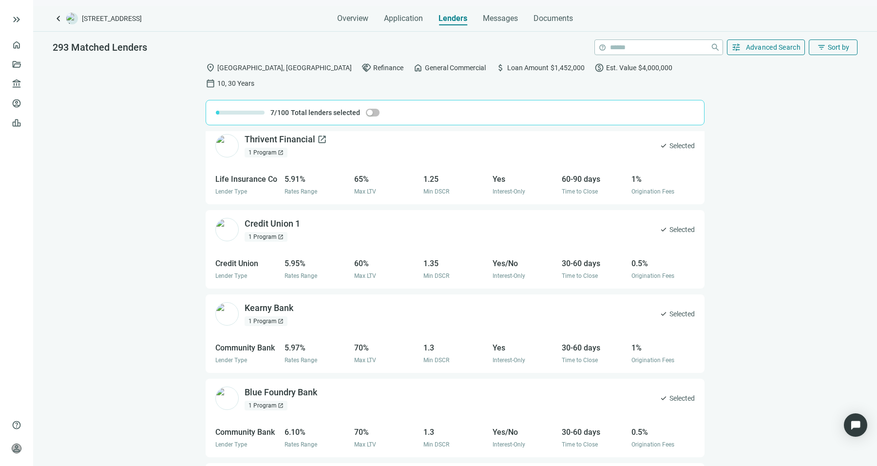
click at [281, 134] on div "Thrivent Financial open_in_new" at bounding box center [286, 140] width 82 height 12
click at [670, 140] on span "Selected" at bounding box center [682, 145] width 25 height 11
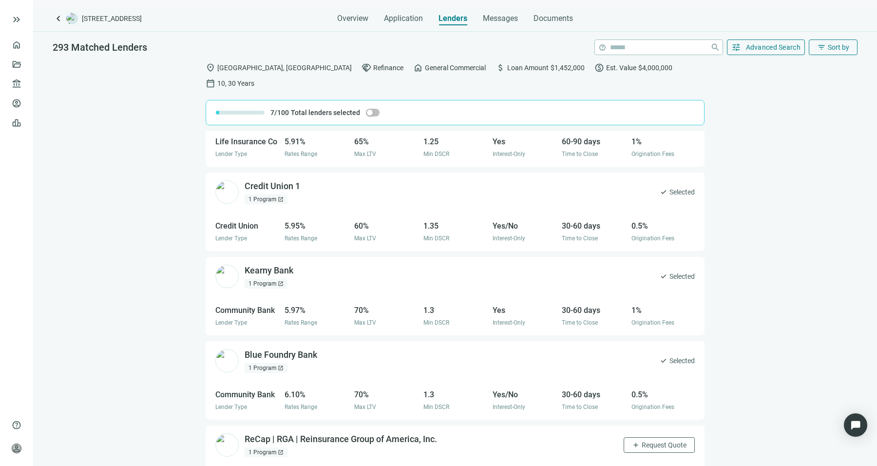
scroll to position [59, 0]
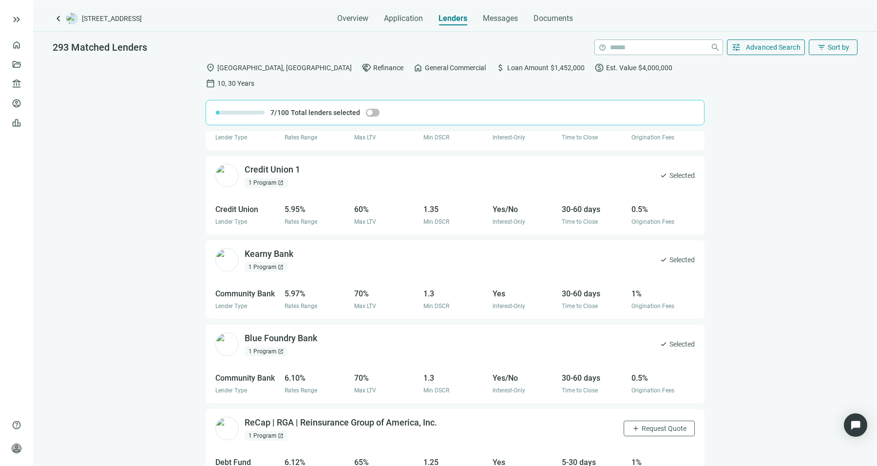
click at [268, 178] on div "1 Program open_in_new" at bounding box center [266, 183] width 43 height 10
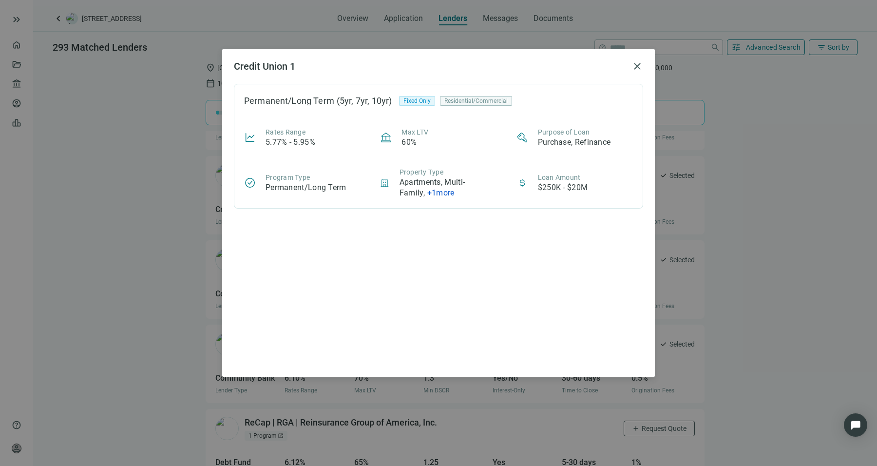
click at [117, 209] on div "Credit Union 1 close Permanent/Long Term (5yr, 7yr, 10yr) Fixed Only Residentia…" at bounding box center [438, 233] width 877 height 466
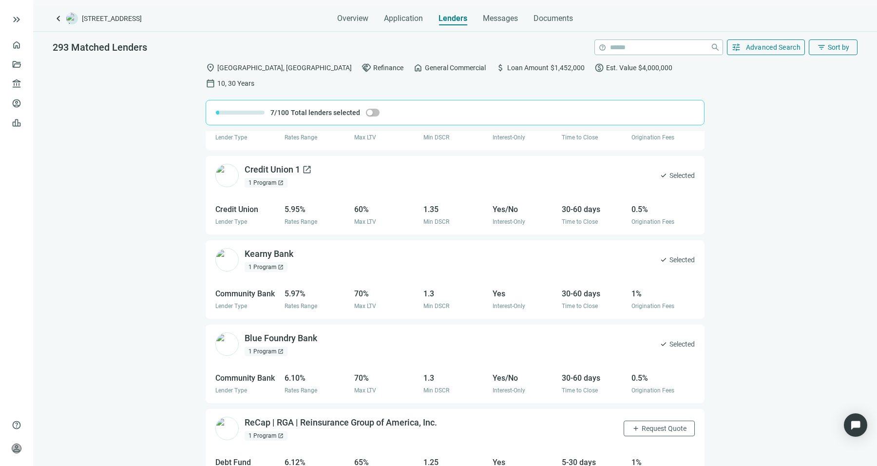
click at [306, 165] on span "open_in_new" at bounding box center [307, 170] width 10 height 10
click at [269, 262] on div "1 Program open_in_new" at bounding box center [266, 267] width 43 height 10
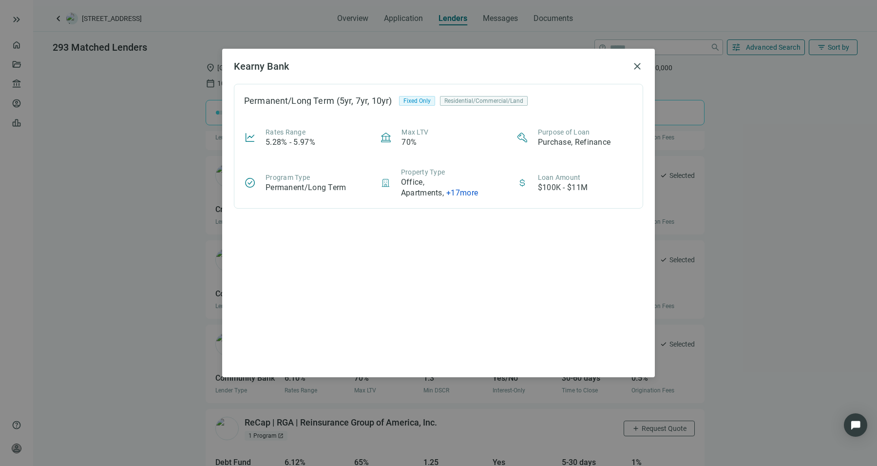
click at [176, 254] on div "Kearny Bank close Permanent/Long Term (5yr, 7yr, 10yr) Fixed Only Residential/C…" at bounding box center [438, 233] width 877 height 466
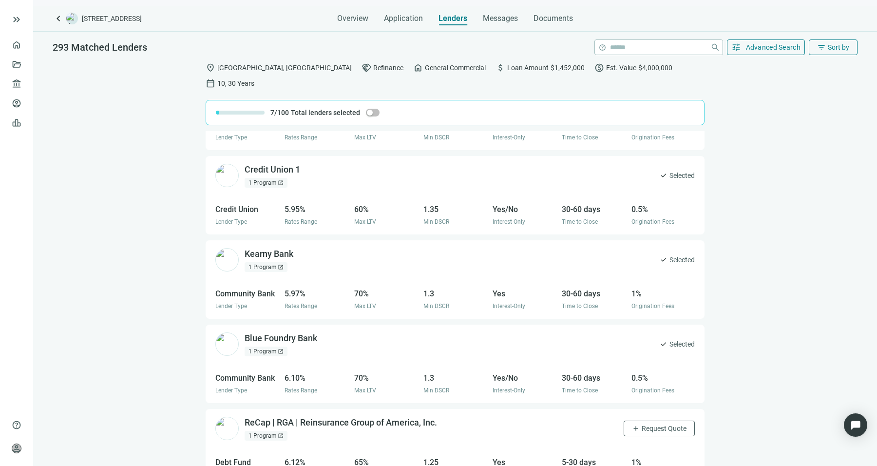
click at [299, 240] on div "Kearny Bank open_in_new 1 Program open_in_new check Selected" at bounding box center [455, 259] width 499 height 39
click at [300, 249] on span "open_in_new" at bounding box center [300, 254] width 10 height 10
click at [390, 21] on span "Application" at bounding box center [403, 19] width 39 height 10
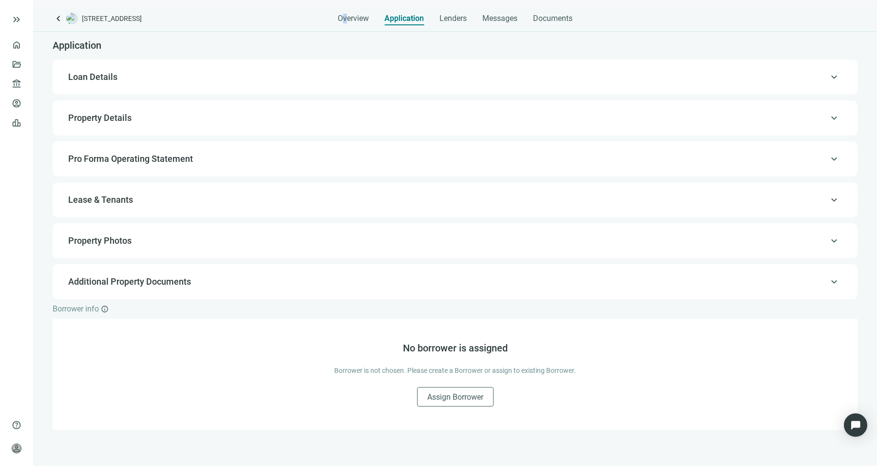
drag, startPoint x: 348, startPoint y: 16, endPoint x: 342, endPoint y: 0, distance: 16.7
click at [342, 0] on main "keyboard_arrow_left 500 Old Country Rd, Westbury, NY 11590 Overview Application…" at bounding box center [455, 233] width 844 height 466
click at [510, 26] on div "keyboard_arrow_left 500 Old Country Rd, Westbury, NY 11590 Overview Application…" at bounding box center [455, 236] width 844 height 460
click at [506, 17] on span "Messages" at bounding box center [500, 18] width 35 height 9
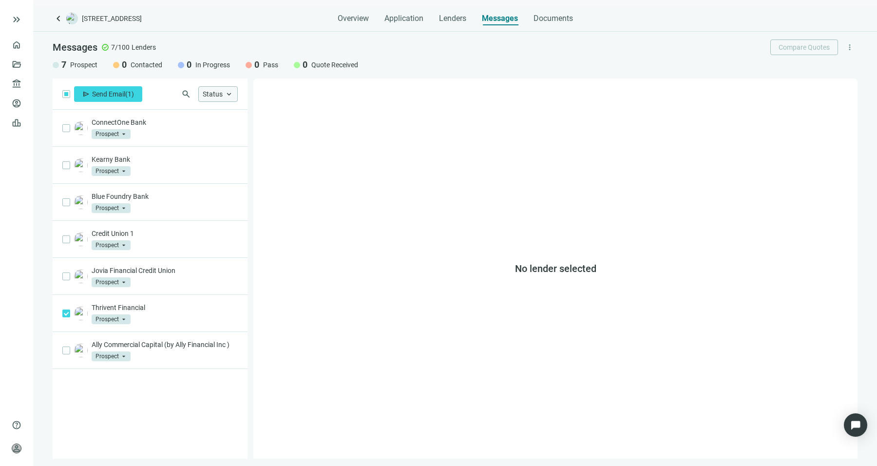
click at [217, 99] on div "Status keyboard_arrow_up" at bounding box center [217, 94] width 39 height 16
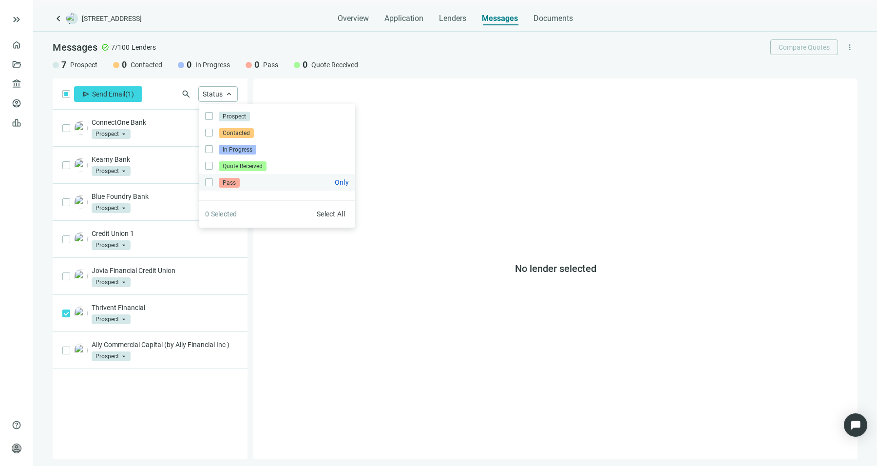
click at [219, 183] on span "Pass" at bounding box center [229, 183] width 21 height 10
click at [139, 390] on div "send Send Email ( 1 ) search Status close Prospect Only Contacted Only In Progr…" at bounding box center [150, 268] width 195 height 380
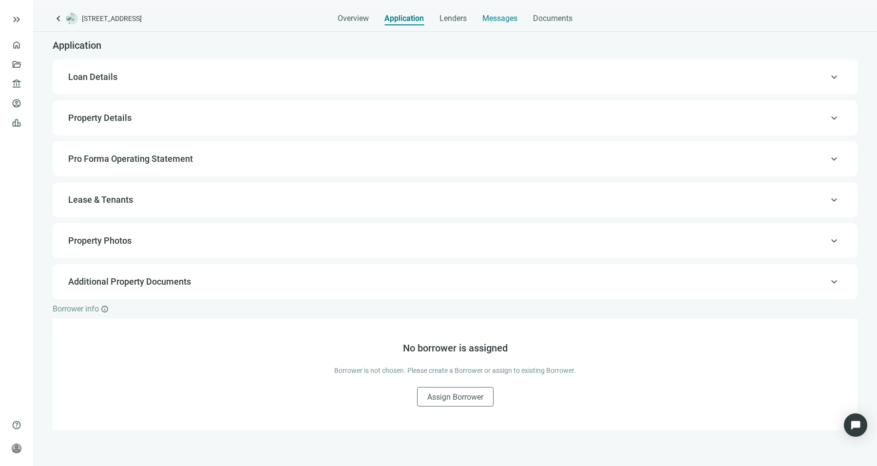
click at [492, 14] on div "Messages" at bounding box center [500, 19] width 35 height 10
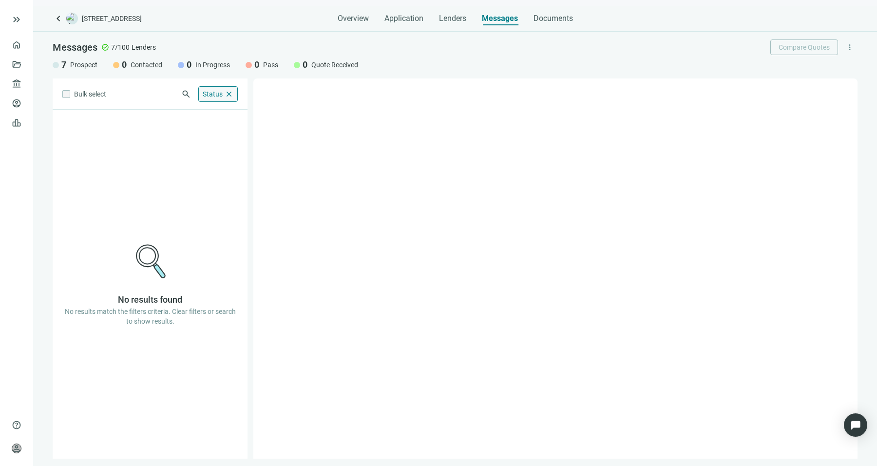
click at [223, 88] on div "Status close" at bounding box center [217, 94] width 39 height 16
click at [117, 290] on div "No results found No results match the filters criteria. Clear filters or search…" at bounding box center [150, 284] width 195 height 349
click at [89, 94] on span "Bulk select" at bounding box center [90, 94] width 32 height 11
click at [68, 93] on label at bounding box center [66, 94] width 8 height 11
click at [219, 92] on span "Status" at bounding box center [213, 94] width 20 height 8
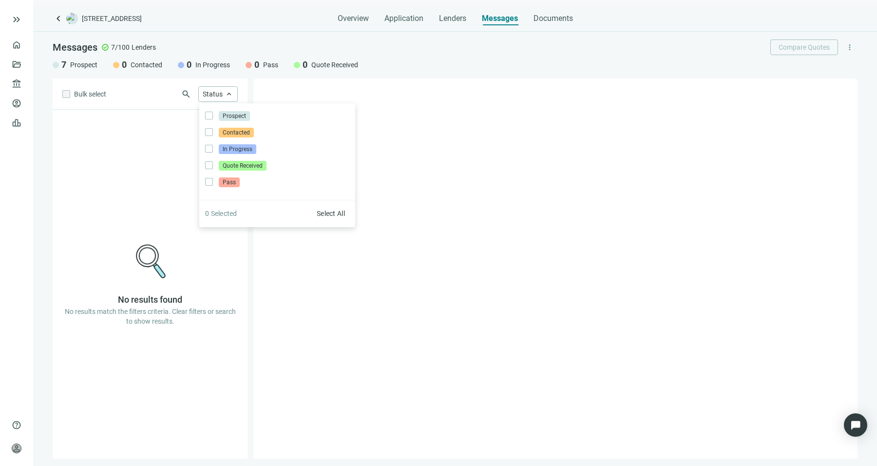
click at [327, 221] on div "0 Selected Select All" at bounding box center [277, 213] width 156 height 27
click at [328, 219] on button "Select All" at bounding box center [330, 214] width 37 height 16
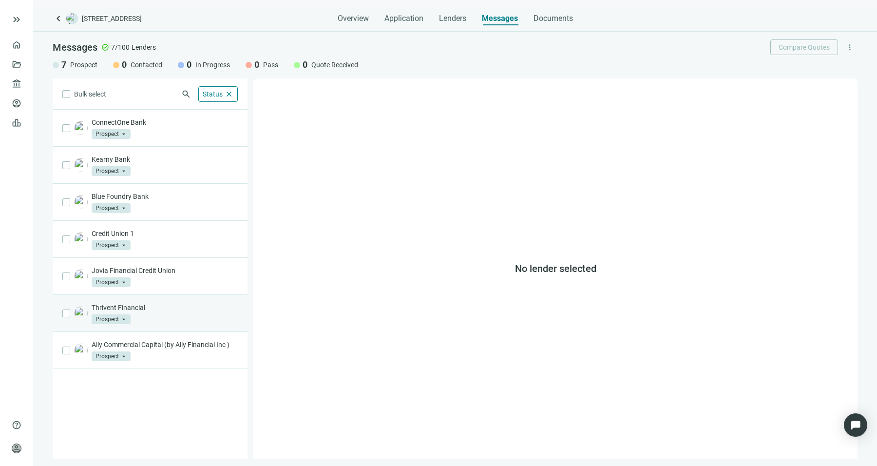
click at [117, 316] on span "Prospect" at bounding box center [111, 319] width 39 height 10
click at [120, 418] on span "Pass" at bounding box center [111, 423] width 21 height 10
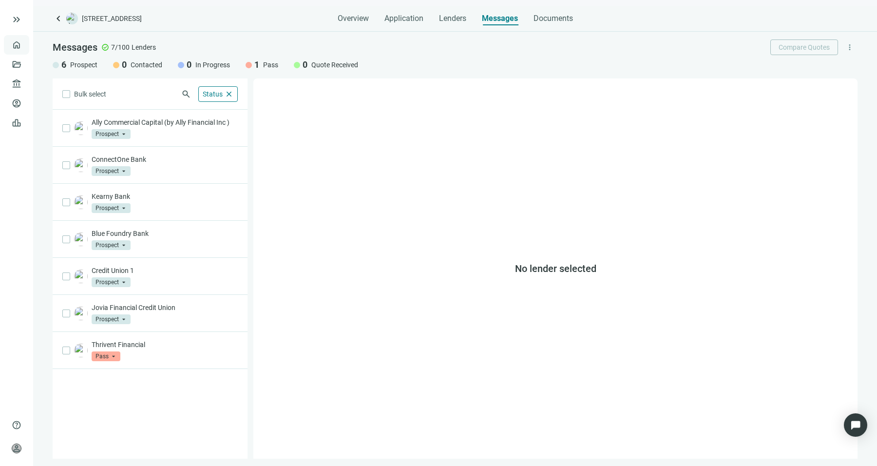
click at [24, 41] on link "Overview" at bounding box center [38, 45] width 29 height 8
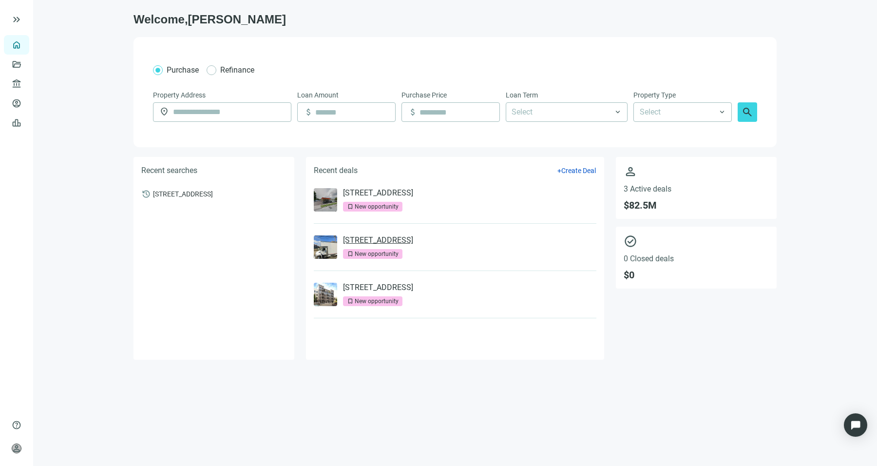
click at [388, 239] on link "197 Ave E, Bayonne, NJ 07002" at bounding box center [378, 240] width 70 height 10
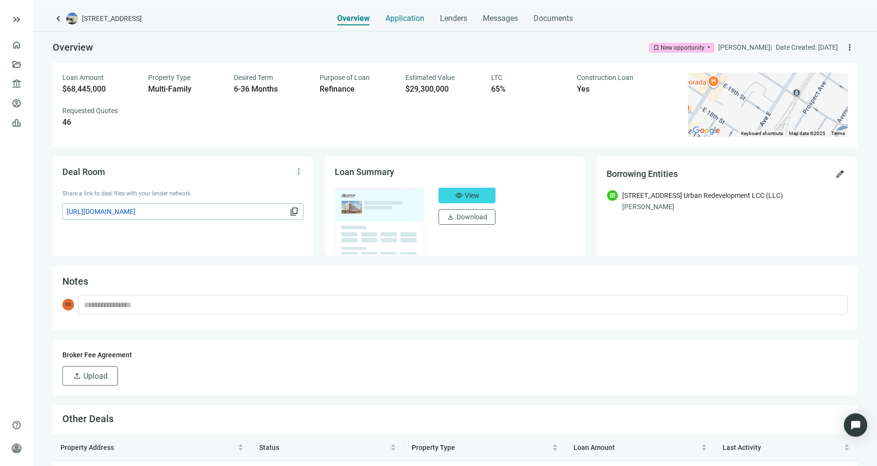
click at [405, 17] on span "Application" at bounding box center [405, 19] width 39 height 10
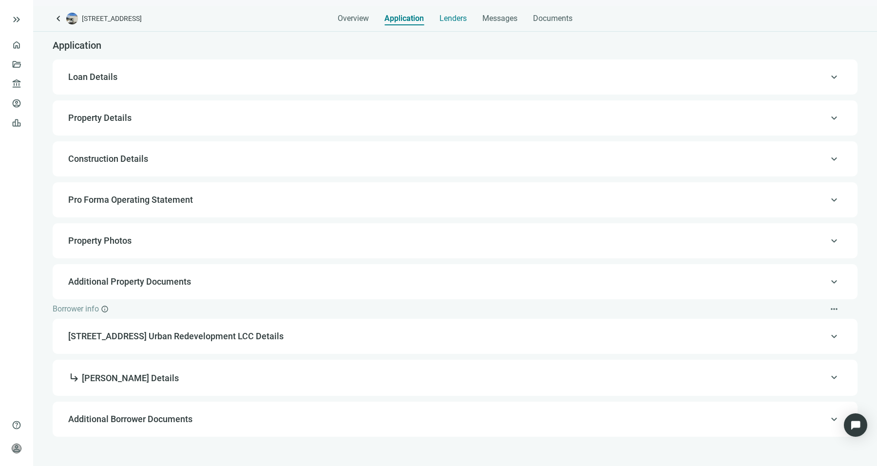
click at [464, 18] on span "Lenders" at bounding box center [453, 19] width 27 height 10
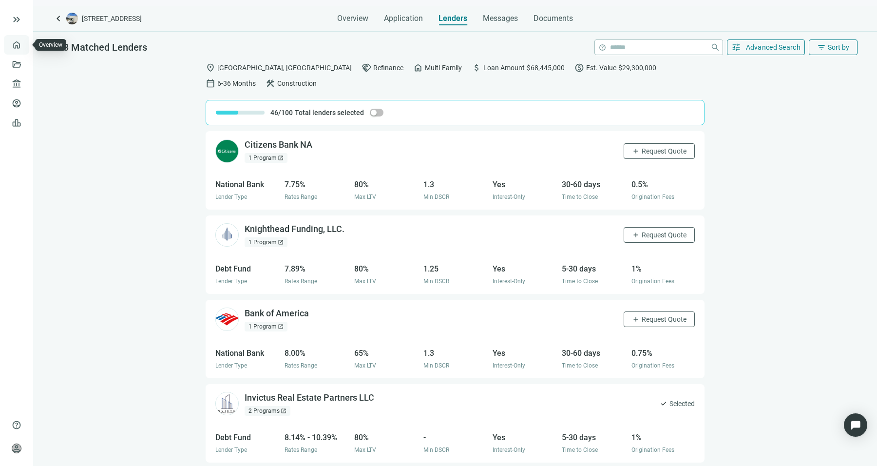
click at [24, 41] on link "Overview" at bounding box center [38, 45] width 29 height 8
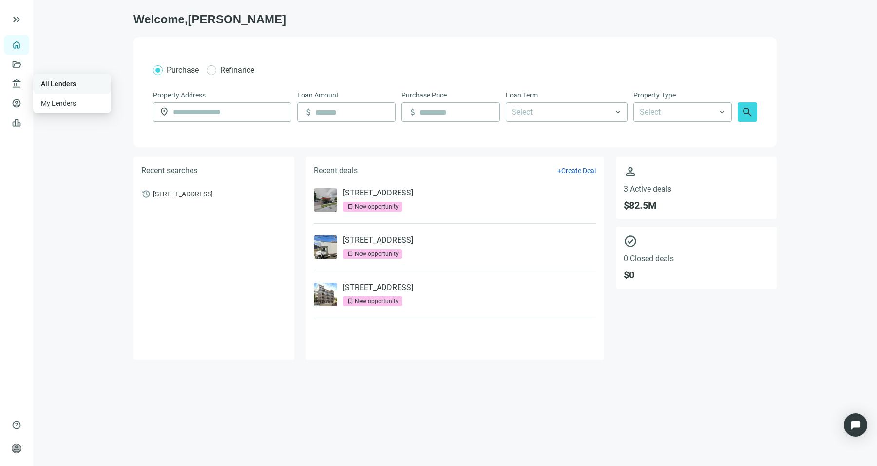
click at [53, 85] on link "All Lenders" at bounding box center [58, 84] width 35 height 8
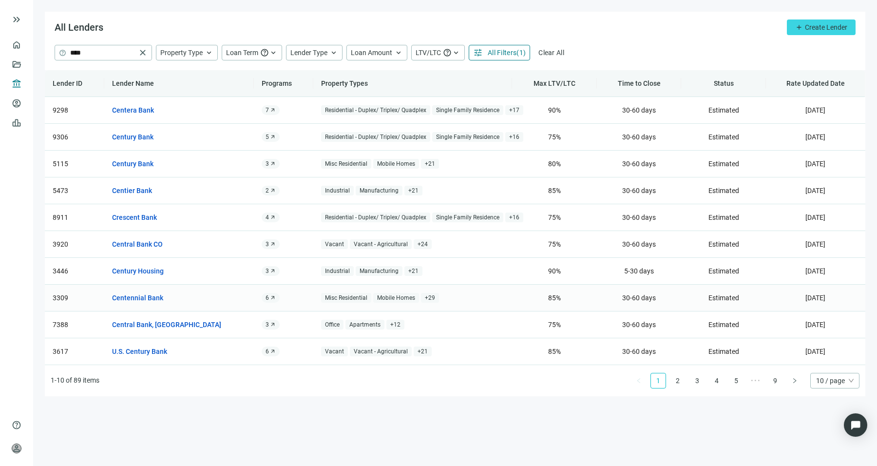
click at [269, 296] on div "6 arrow_outward" at bounding box center [271, 298] width 18 height 10
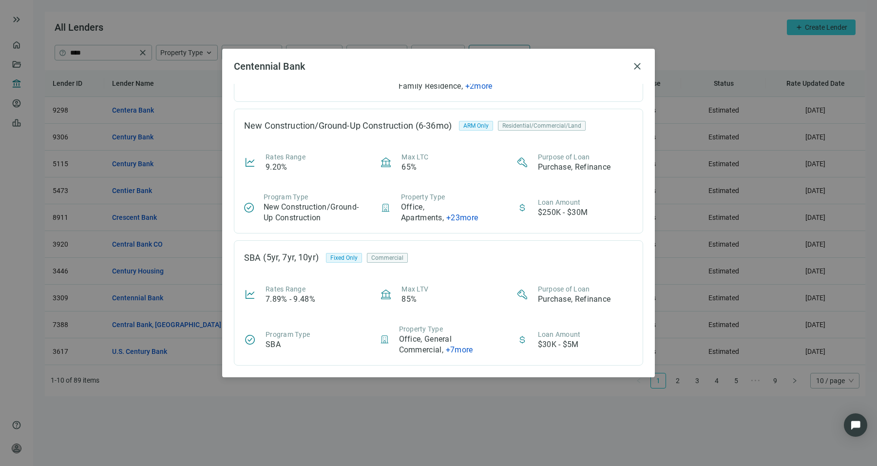
scroll to position [553, 0]
click at [175, 316] on div "Centennial Bank close Land Loan (6-36mo) Fixed Only Land Rates Range 10.83% Max…" at bounding box center [438, 233] width 877 height 466
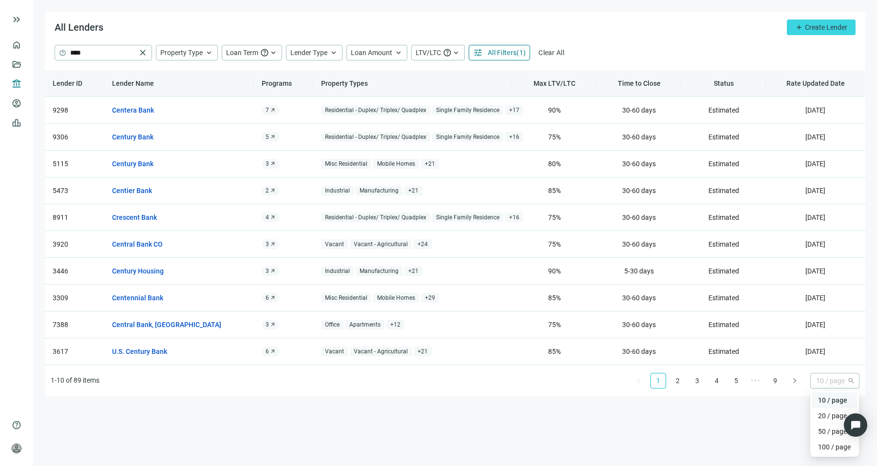
click at [819, 373] on span "10 / page" at bounding box center [836, 380] width 38 height 15
click at [817, 446] on div "100 / page" at bounding box center [835, 447] width 45 height 16
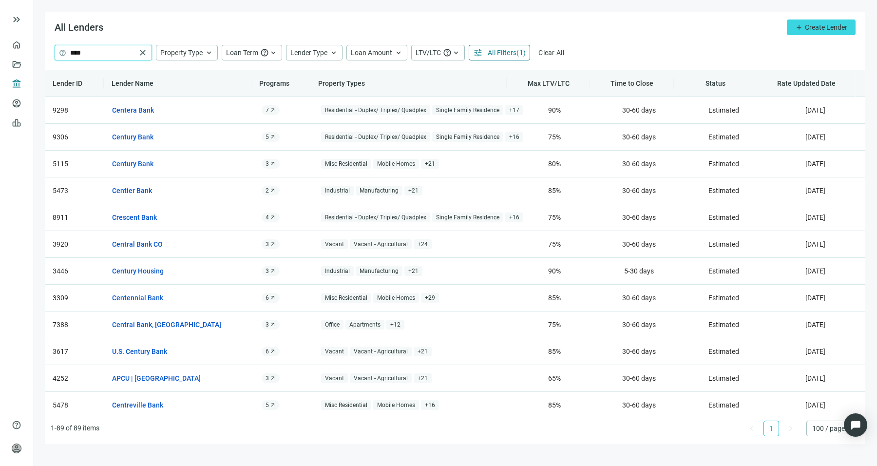
click at [104, 48] on input "****" at bounding box center [103, 52] width 66 height 15
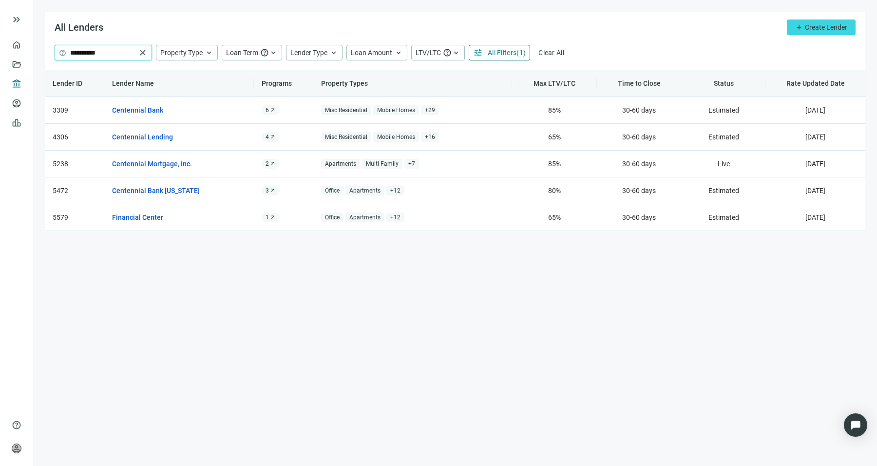
click at [117, 55] on input "**********" at bounding box center [103, 52] width 66 height 15
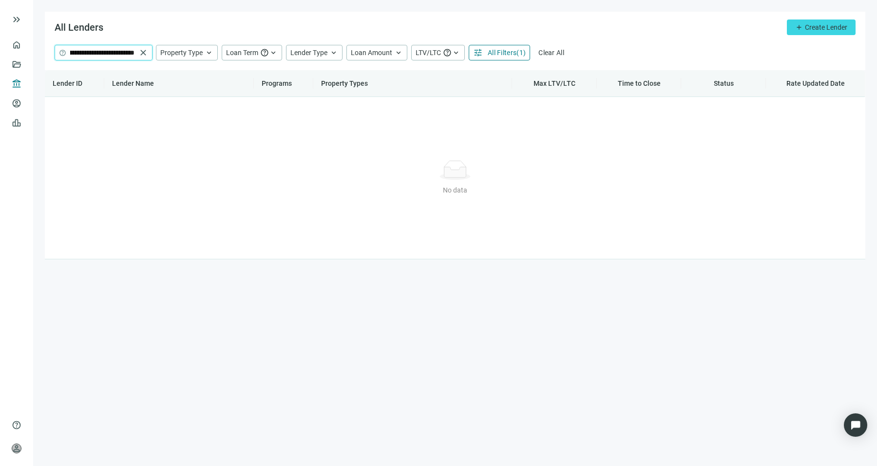
scroll to position [0, 52]
click at [71, 55] on input "**********" at bounding box center [103, 52] width 66 height 15
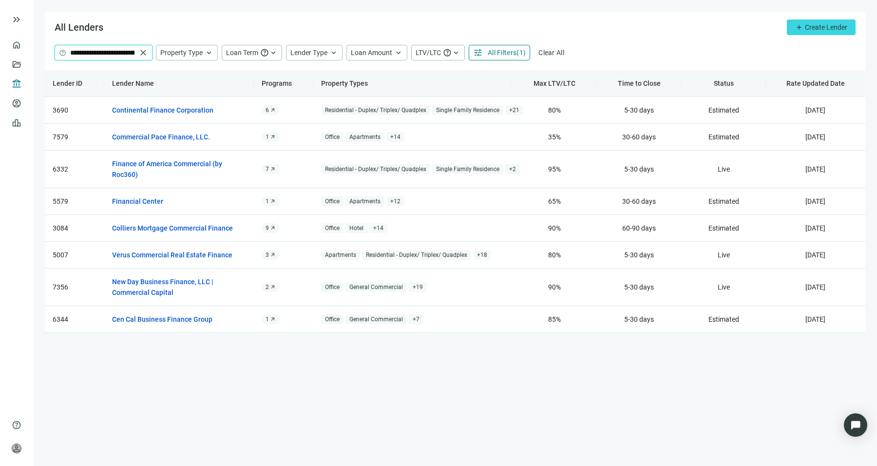
click at [121, 48] on input "**********" at bounding box center [103, 52] width 66 height 15
type input "*****"
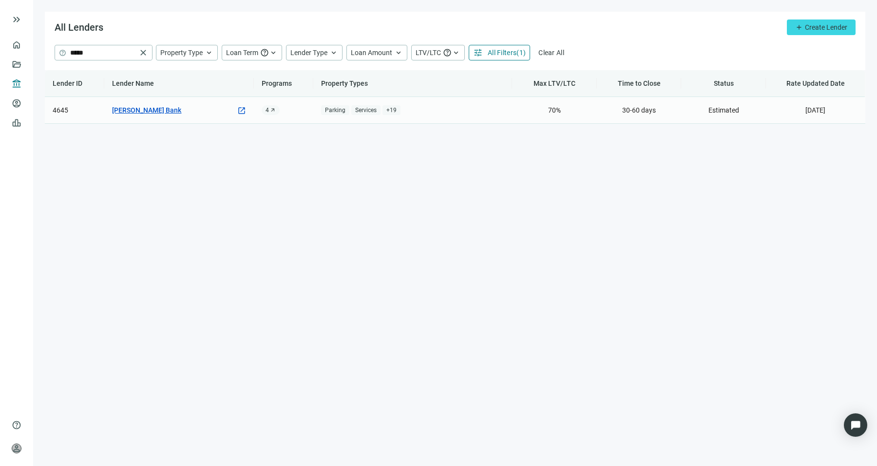
click at [138, 110] on link "Ponce Bank" at bounding box center [146, 110] width 69 height 11
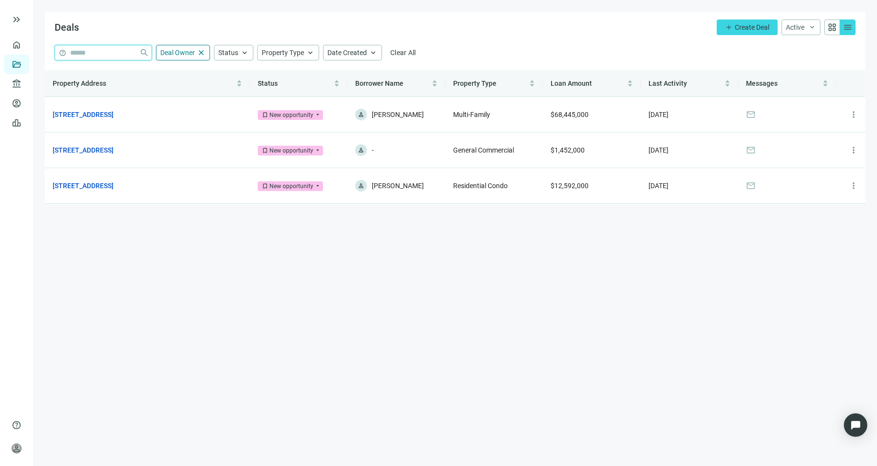
click at [94, 53] on input "search" at bounding box center [102, 52] width 65 height 15
drag, startPoint x: 57, startPoint y: 74, endPoint x: 31, endPoint y: 68, distance: 26.4
click at [31, 68] on div "keyboard_double_arrow_right home Overview folder_open Deals account_balance Len…" at bounding box center [438, 233] width 877 height 466
click at [15, 79] on span "account_balance" at bounding box center [15, 84] width 7 height 10
click at [42, 84] on link "All Lenders" at bounding box center [58, 84] width 35 height 8
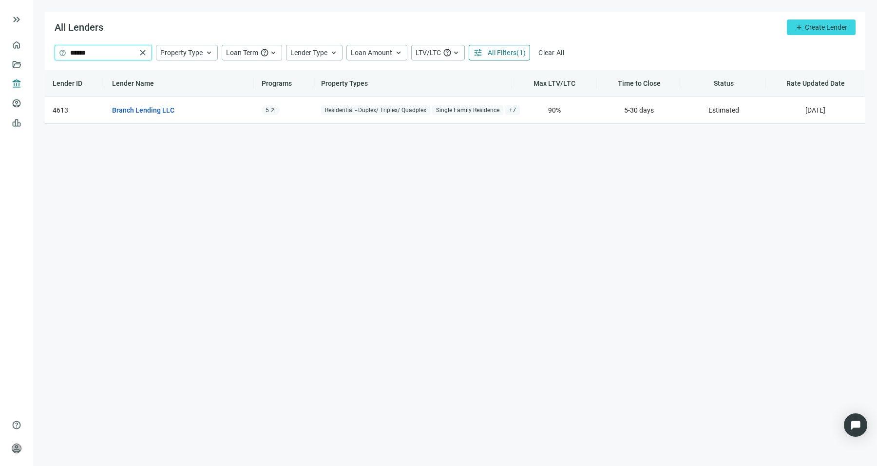
click at [117, 47] on input "******" at bounding box center [103, 52] width 66 height 15
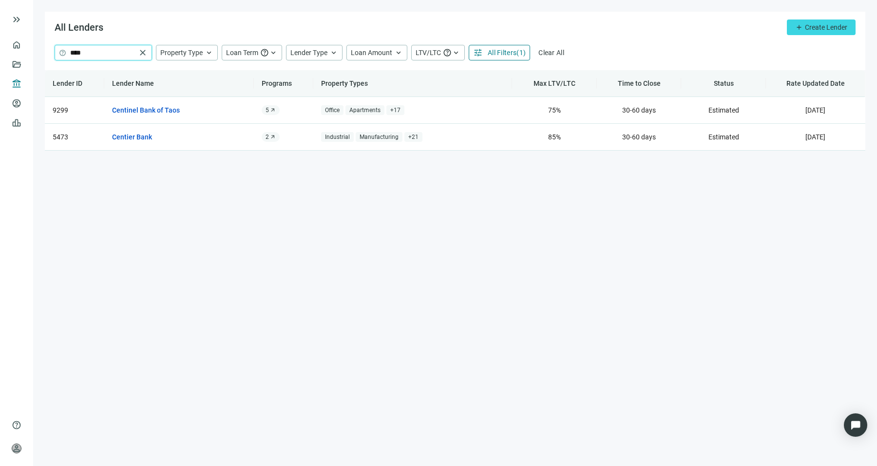
type input "****"
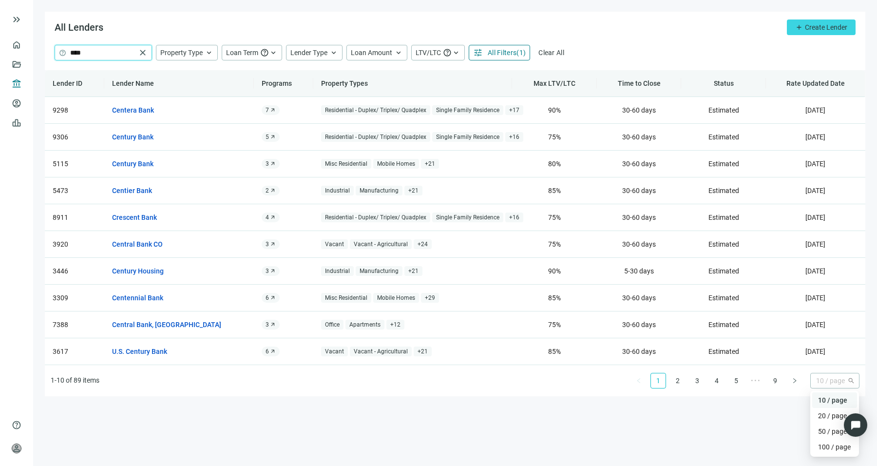
click at [828, 376] on span "10 / page" at bounding box center [836, 380] width 38 height 15
click at [827, 443] on div "100 / page" at bounding box center [834, 447] width 33 height 11
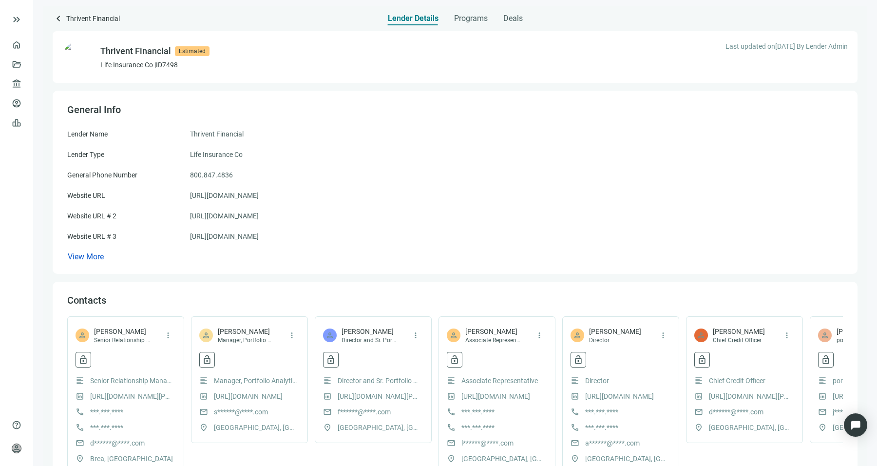
scroll to position [19, 0]
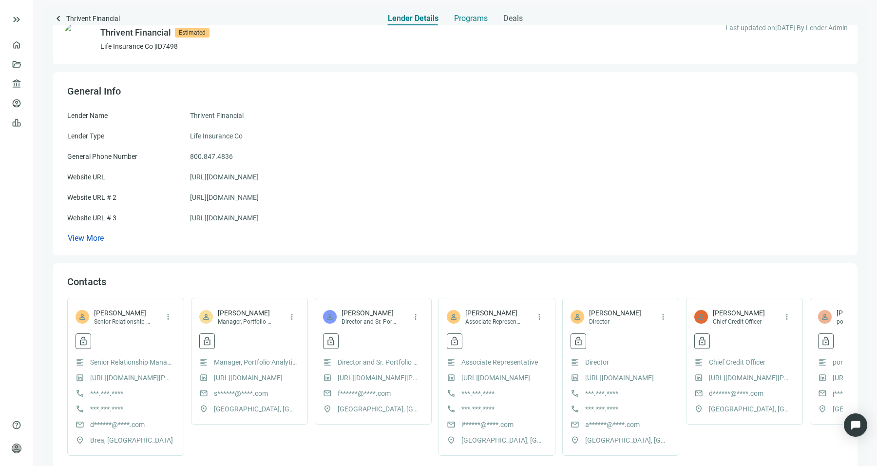
click at [466, 19] on span "Programs" at bounding box center [471, 19] width 34 height 10
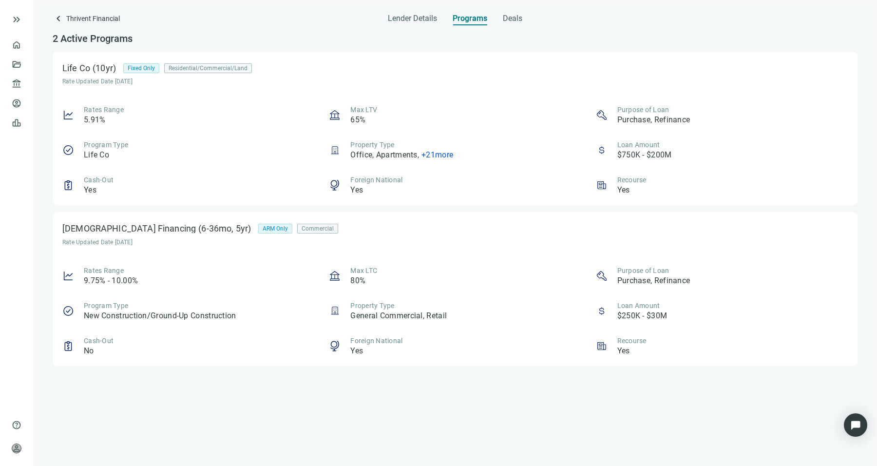
click at [196, 233] on div "(6-36mo, 5yr)" at bounding box center [227, 229] width 62 height 14
click at [116, 104] on div "Life Co (10yr) Fixed Only Residential/Commercial/Land Rate Updated Date 09.06.2…" at bounding box center [455, 129] width 805 height 154
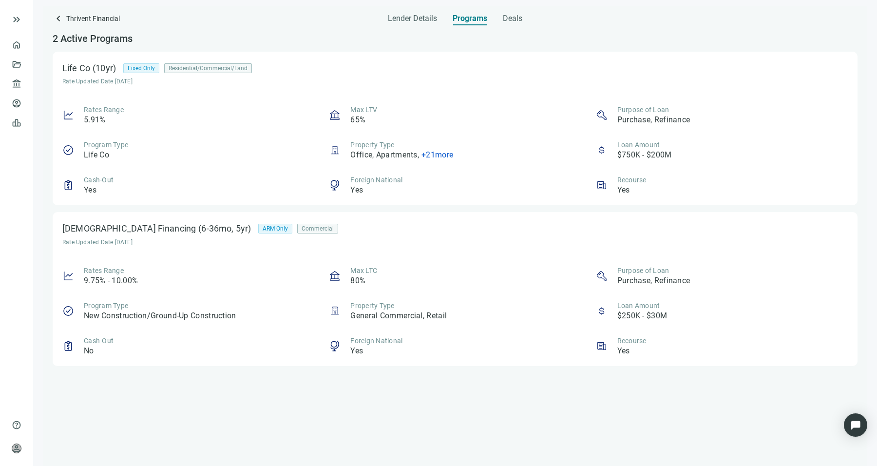
click at [96, 62] on div "(10yr)" at bounding box center [106, 68] width 33 height 14
click at [61, 15] on span "keyboard_arrow_left" at bounding box center [59, 19] width 12 height 12
click at [419, 20] on span "Lender Details" at bounding box center [412, 19] width 49 height 10
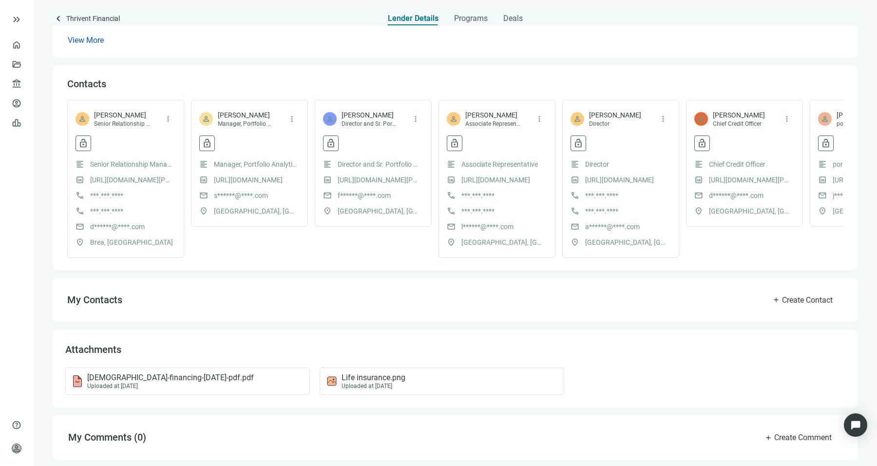
scroll to position [224, 0]
click at [221, 379] on div "church-financing-jan2019-pdf.pdf Uploaded at 01.31.2024" at bounding box center [186, 381] width 228 height 17
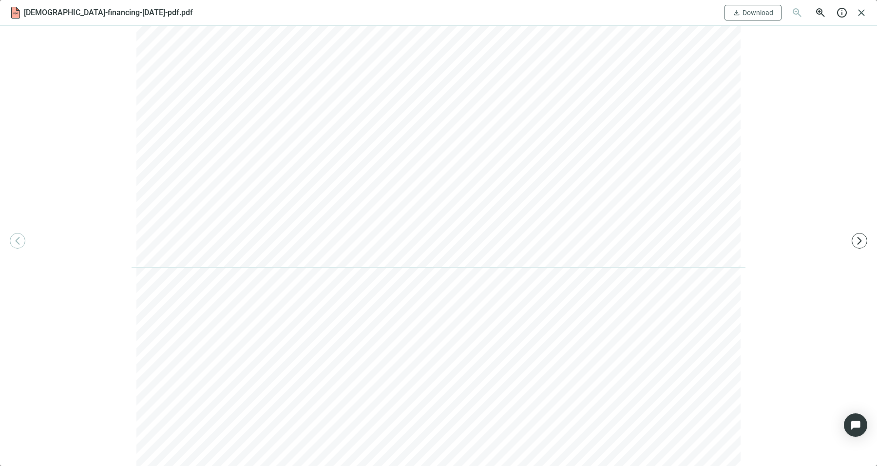
scroll to position [0, 0]
click at [864, 10] on span "close" at bounding box center [862, 13] width 12 height 12
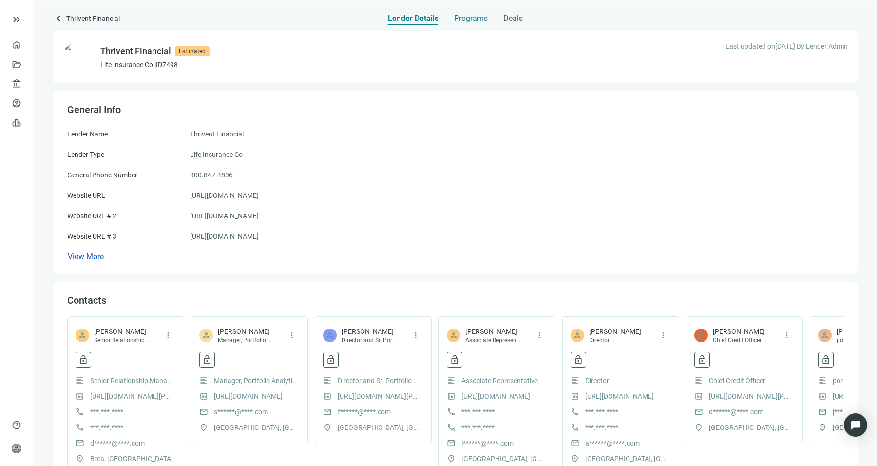
click at [472, 19] on span "Programs" at bounding box center [471, 19] width 34 height 10
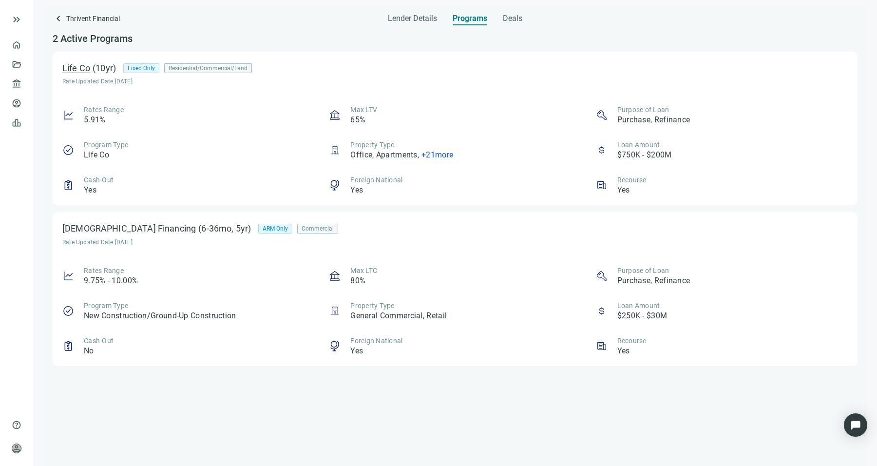
click at [74, 67] on div "Life Co" at bounding box center [76, 68] width 28 height 10
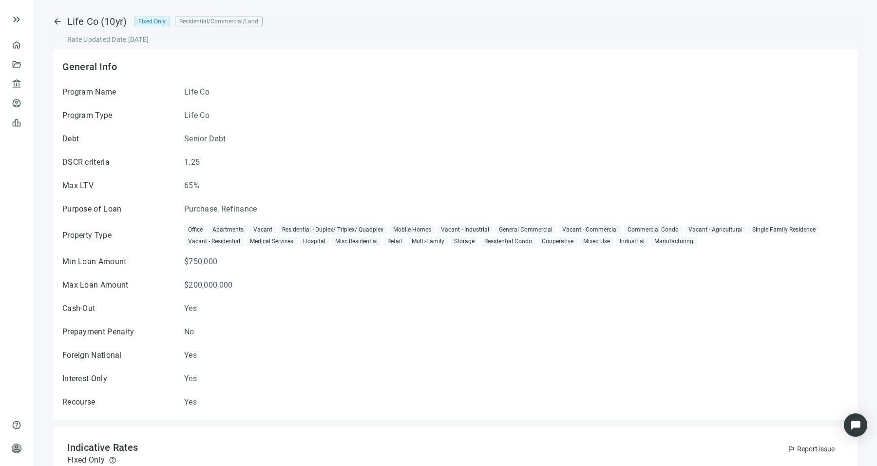
click at [65, 26] on div "arrow_back Life Co (10yr) Fixed Only Residential/Commercial/Land Rate Updated D…" at bounding box center [165, 30] width 225 height 29
click at [57, 19] on span "arrow_back" at bounding box center [58, 22] width 10 height 10
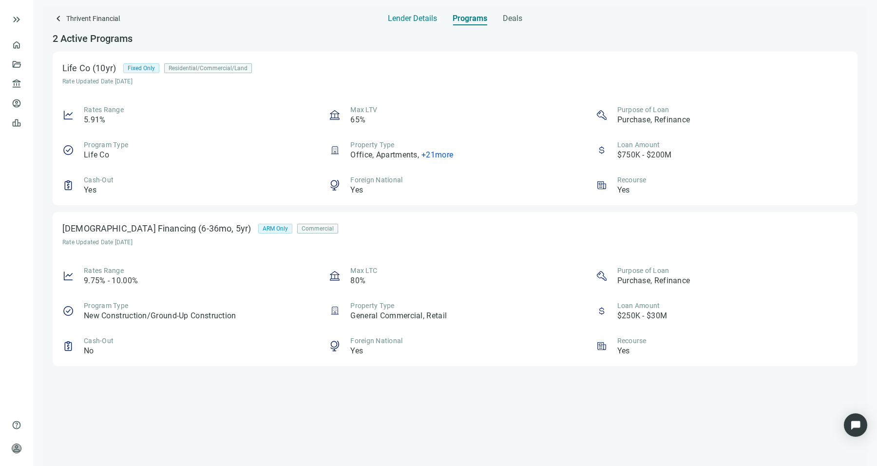
click at [426, 14] on span "Lender Details" at bounding box center [412, 19] width 49 height 10
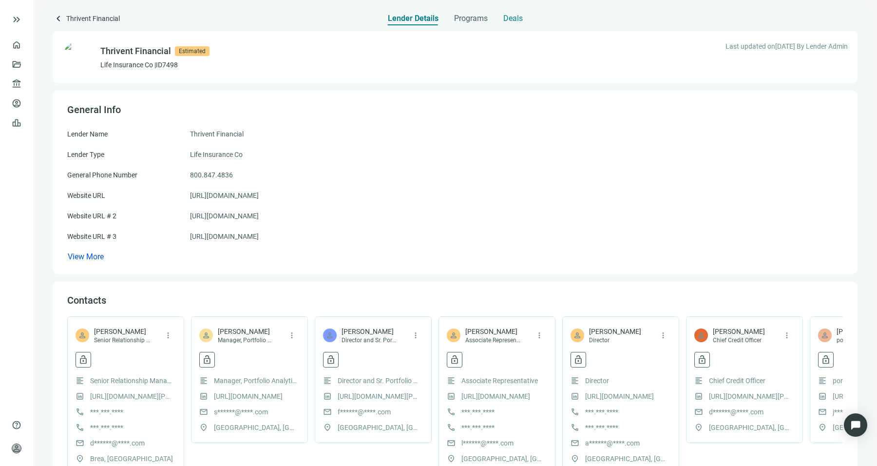
click at [515, 19] on span "Deals" at bounding box center [513, 19] width 19 height 10
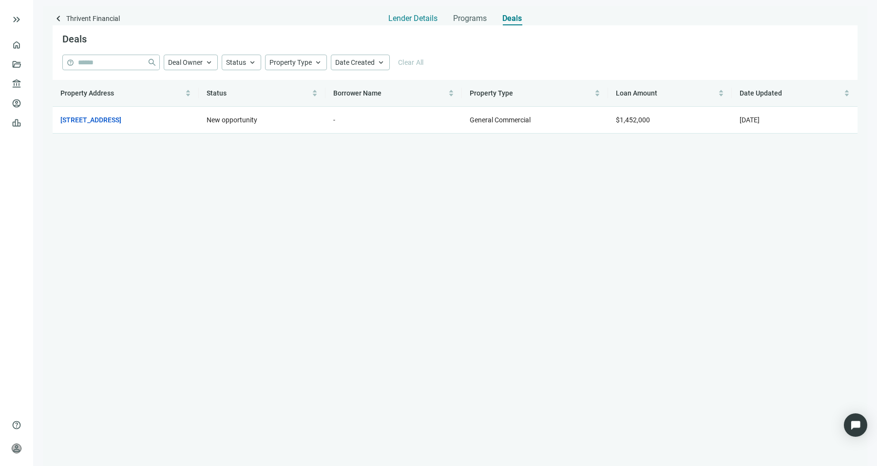
click at [414, 11] on div "Lender Details" at bounding box center [413, 15] width 49 height 19
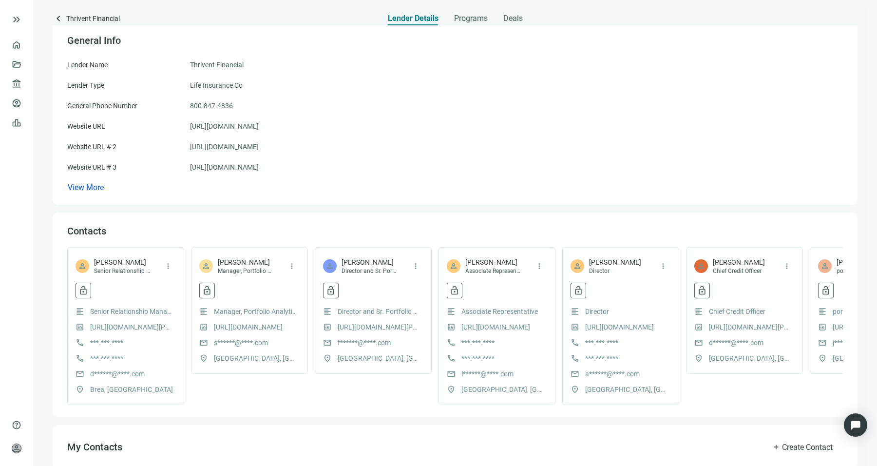
click at [110, 338] on span "***.***.****" at bounding box center [106, 342] width 33 height 11
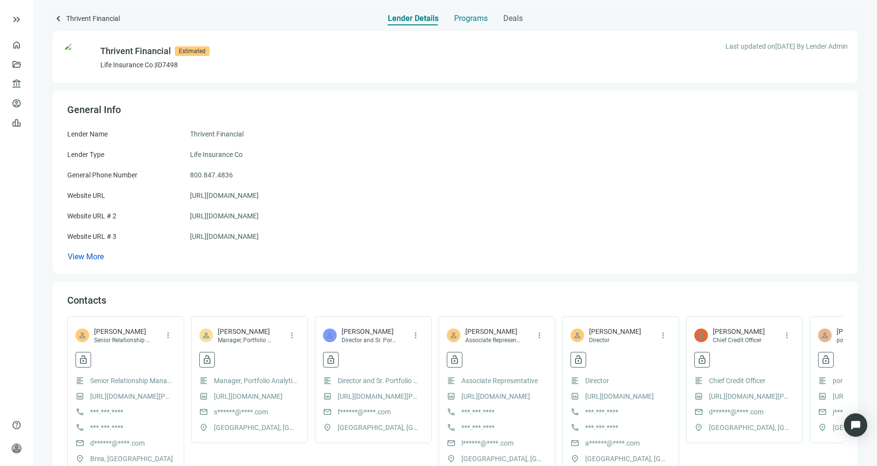
click at [477, 20] on span "Programs" at bounding box center [471, 19] width 34 height 10
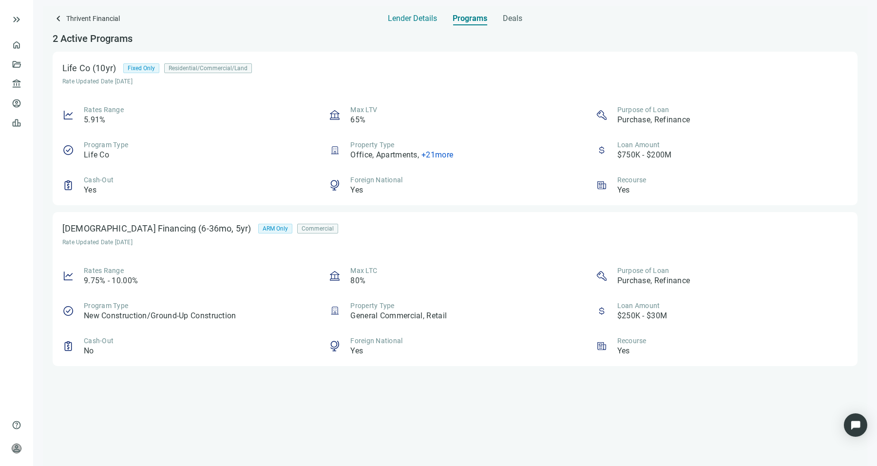
click at [415, 20] on span "Lender Details" at bounding box center [412, 19] width 49 height 10
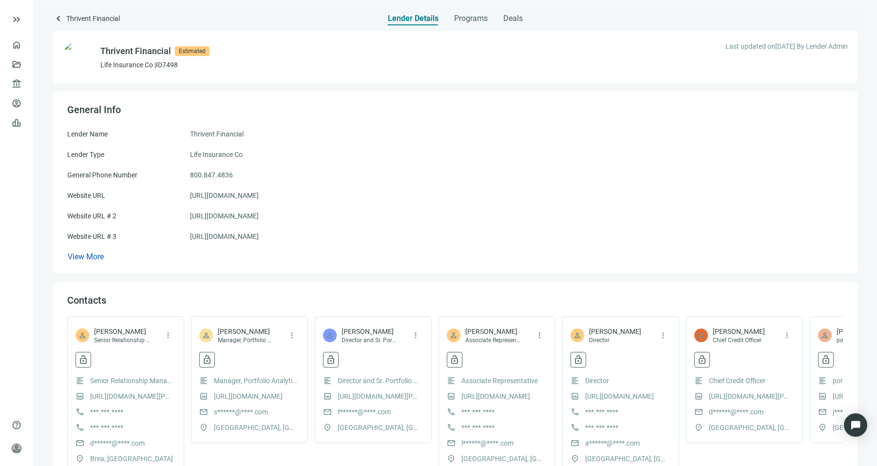
click at [524, 27] on div "Thrivent Financial Estimated Life Insurance Co | ID 7498 Last updated on 12.24.…" at bounding box center [455, 350] width 805 height 651
click at [504, 17] on span "Deals" at bounding box center [513, 19] width 19 height 10
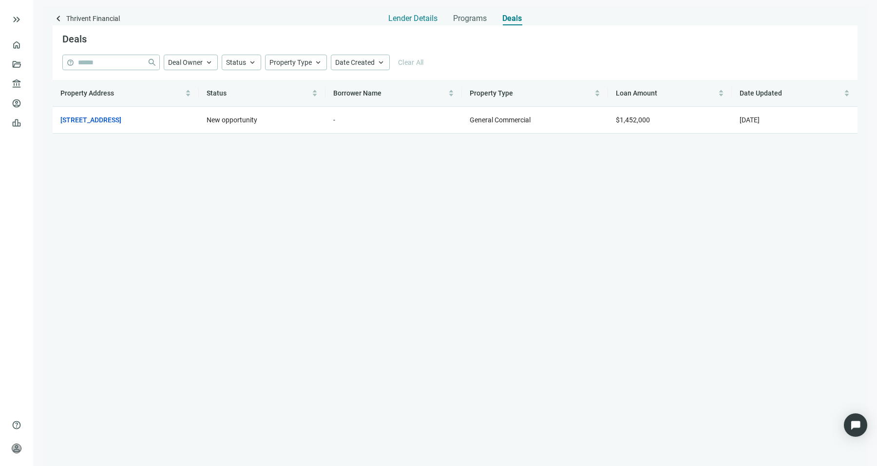
click at [418, 19] on span "Lender Details" at bounding box center [413, 19] width 49 height 10
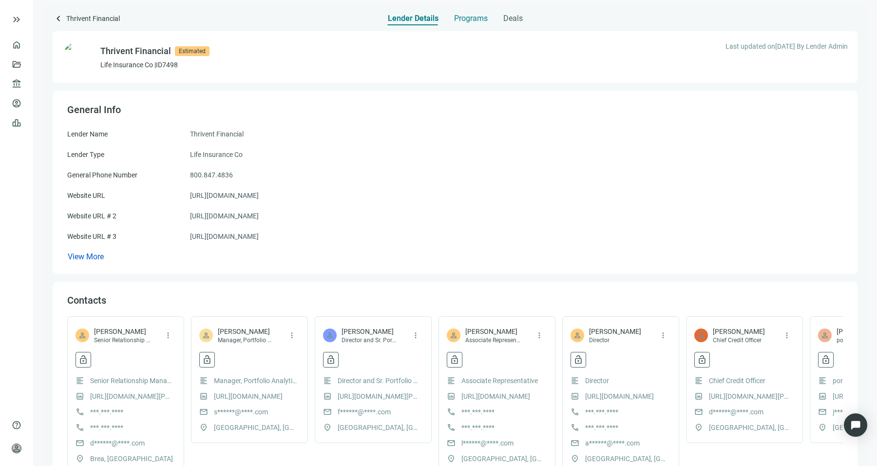
click at [474, 14] on span "Programs" at bounding box center [471, 19] width 34 height 10
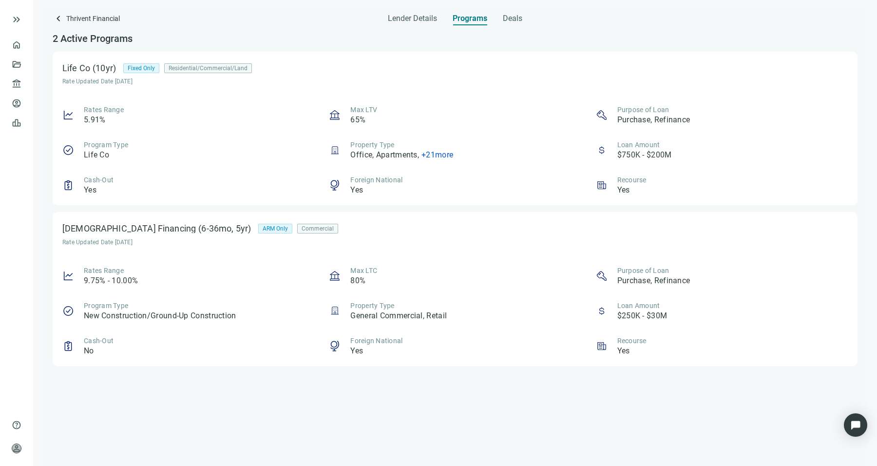
click at [410, 28] on div "2 Active Programs" at bounding box center [455, 38] width 805 height 26
click at [408, 21] on span "Lender Details" at bounding box center [412, 19] width 49 height 10
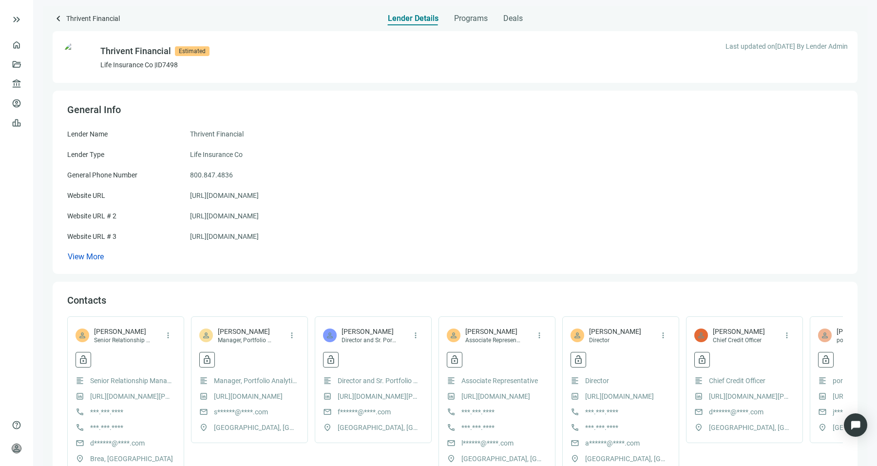
click at [518, 29] on div "Thrivent Financial Estimated Life Insurance Co | ID 7498 Last updated on 12.24.…" at bounding box center [455, 350] width 805 height 651
click at [472, 16] on span "Programs" at bounding box center [471, 19] width 34 height 10
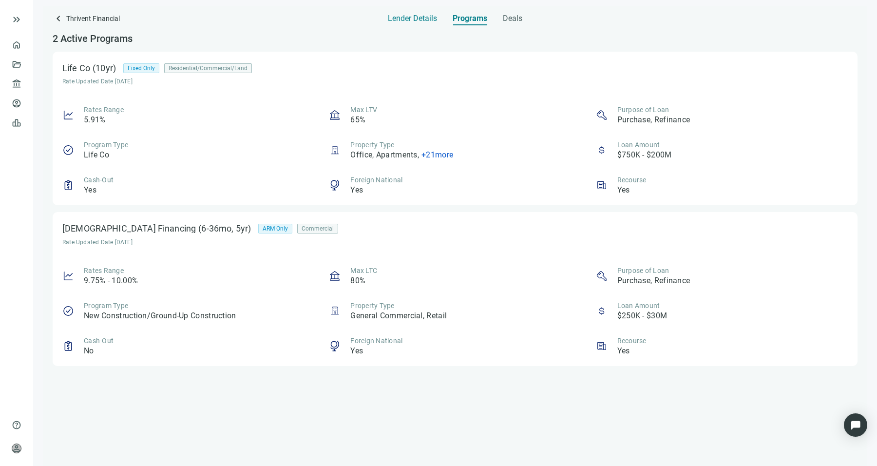
click at [416, 15] on span "Lender Details" at bounding box center [412, 19] width 49 height 10
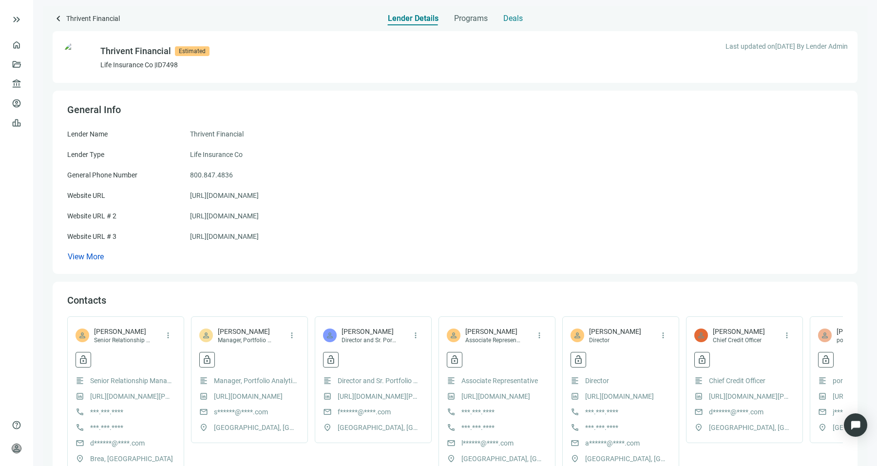
click at [521, 18] on span "Deals" at bounding box center [513, 19] width 19 height 10
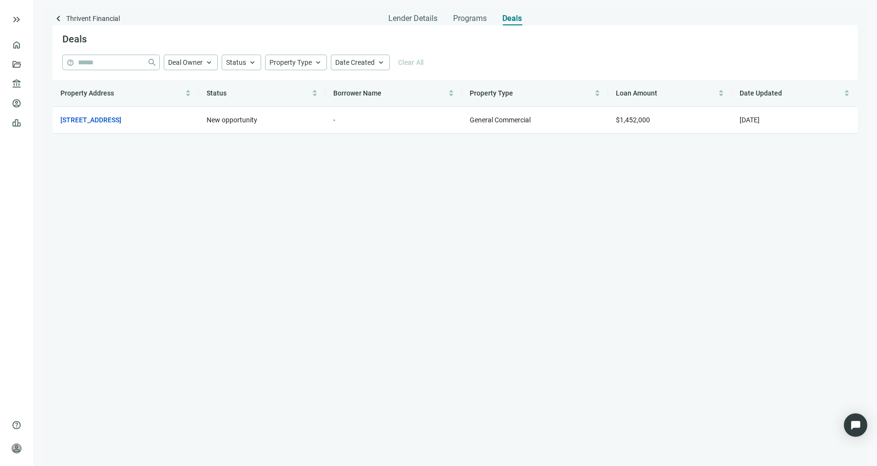
click at [476, 28] on div "Deals" at bounding box center [455, 39] width 805 height 29
click at [420, 19] on span "Lender Details" at bounding box center [413, 19] width 49 height 10
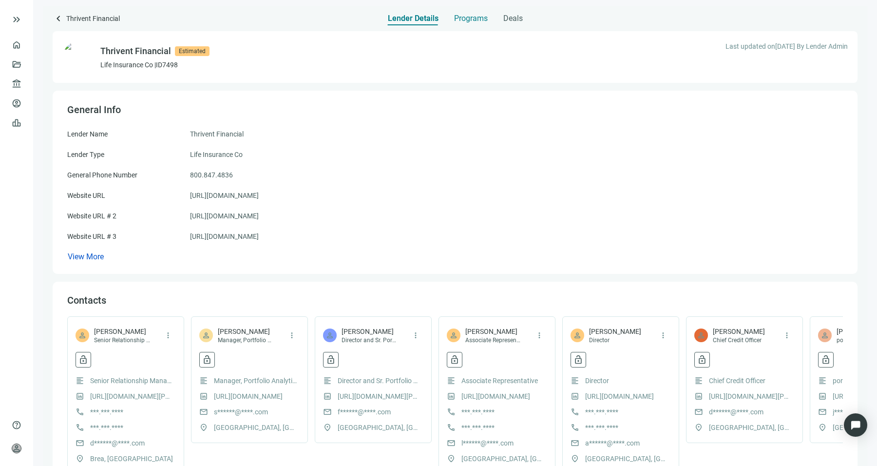
click at [480, 19] on span "Programs" at bounding box center [471, 19] width 34 height 10
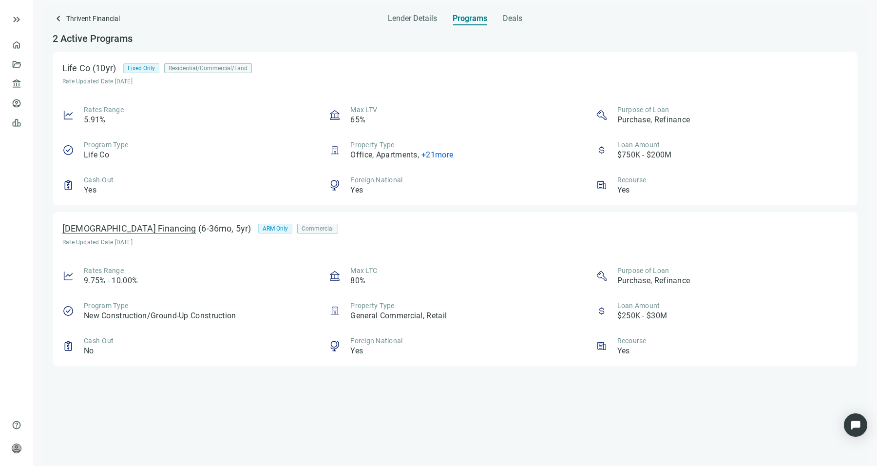
click at [128, 230] on div "Church Financing" at bounding box center [129, 229] width 134 height 10
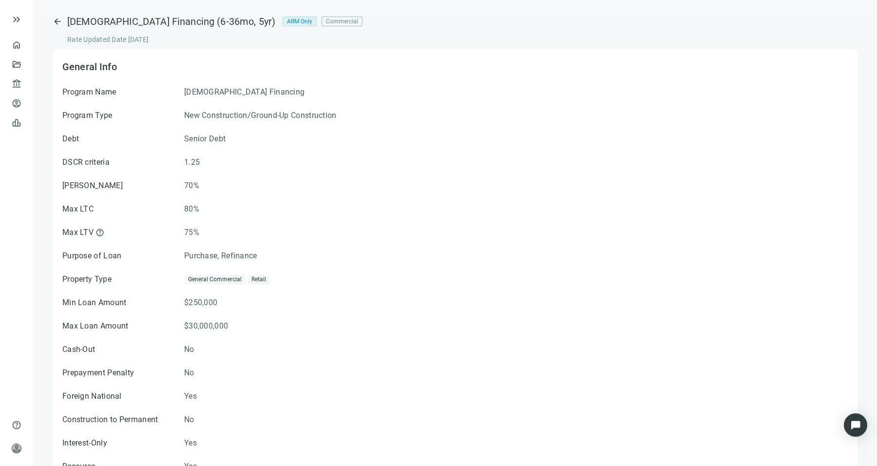
click at [399, 43] on div "arrow_back Church Financing (6-36mo, 5yr) ARM Only Commercial Rate Updated Date…" at bounding box center [455, 30] width 805 height 29
click at [70, 27] on div "Church Financing" at bounding box center [140, 21] width 147 height 11
click at [57, 17] on span "arrow_back" at bounding box center [58, 22] width 10 height 10
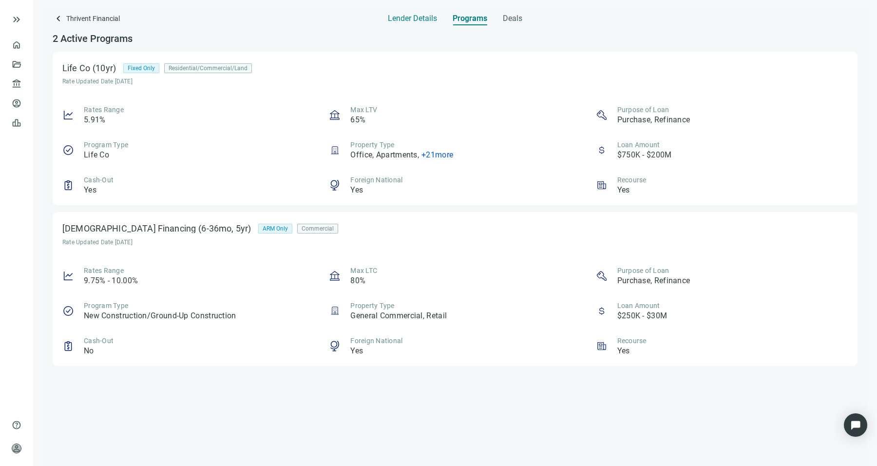
click at [423, 21] on span "Lender Details" at bounding box center [412, 19] width 49 height 10
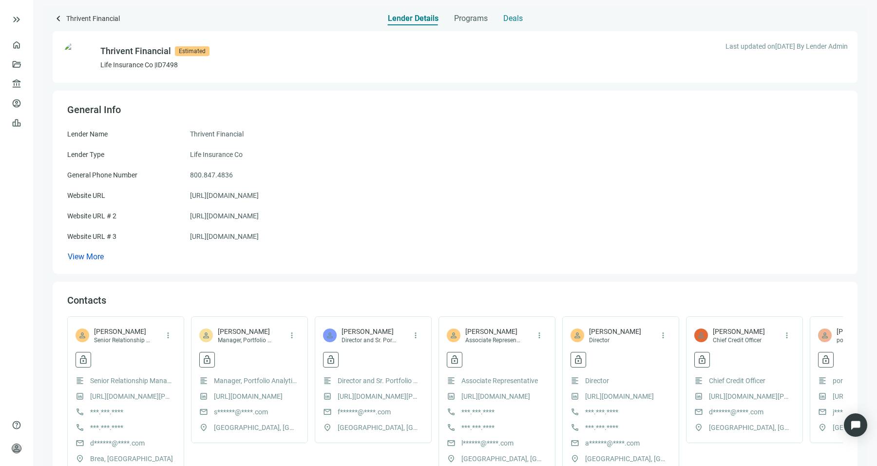
click at [513, 21] on span "Deals" at bounding box center [513, 19] width 19 height 10
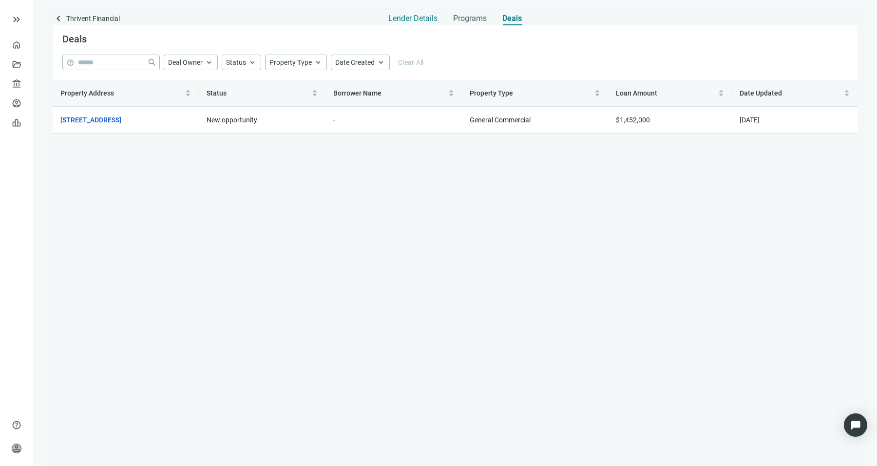
click at [407, 19] on span "Lender Details" at bounding box center [413, 19] width 49 height 10
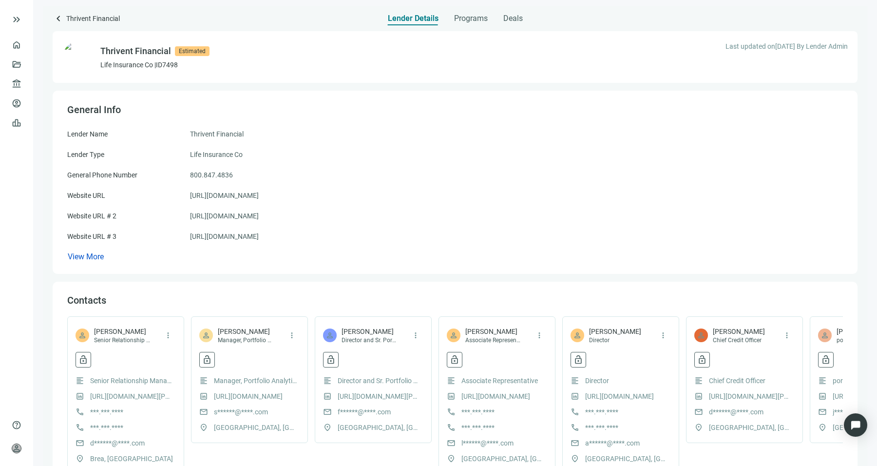
click at [76, 28] on div "Thrivent Financial Estimated Life Insurance Co | ID 7498 Last updated on 12.24.…" at bounding box center [455, 350] width 805 height 651
click at [56, 20] on span "keyboard_arrow_left" at bounding box center [59, 19] width 12 height 12
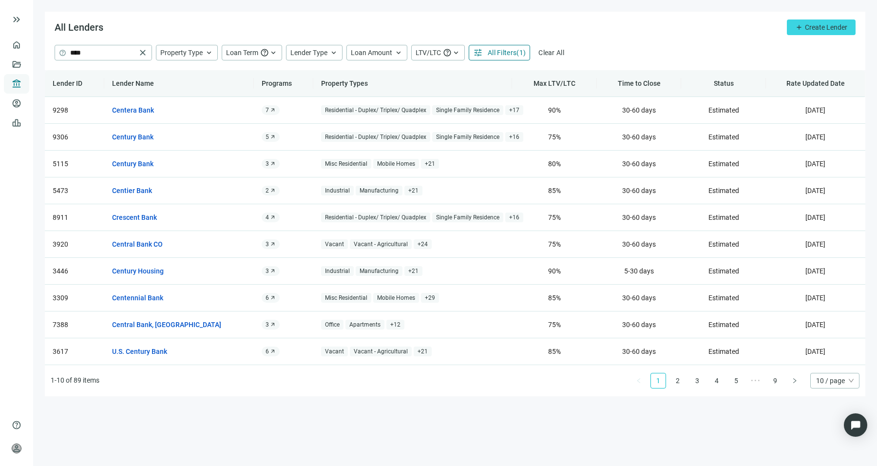
click at [18, 79] on span "account_balance" at bounding box center [15, 84] width 7 height 10
click at [362, 46] on div "Loan Amount keyboard_arrow_up" at bounding box center [377, 53] width 61 height 16
click at [133, 47] on input "****" at bounding box center [103, 52] width 66 height 15
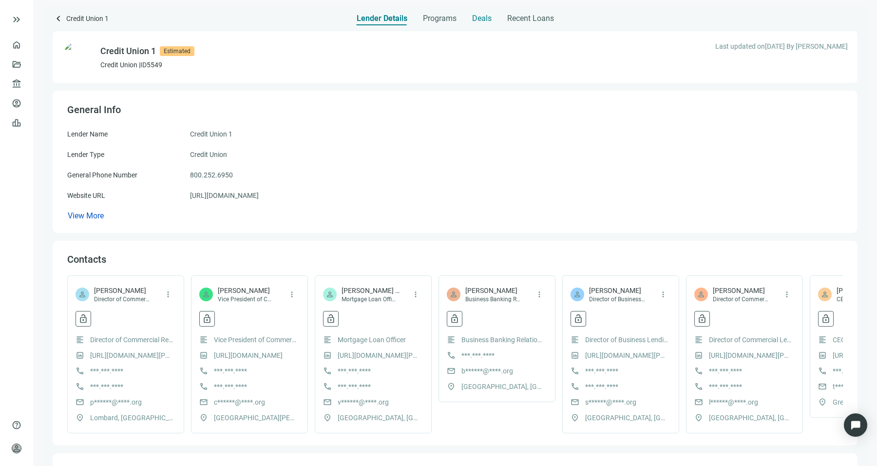
click at [475, 12] on div "Deals" at bounding box center [481, 15] width 19 height 19
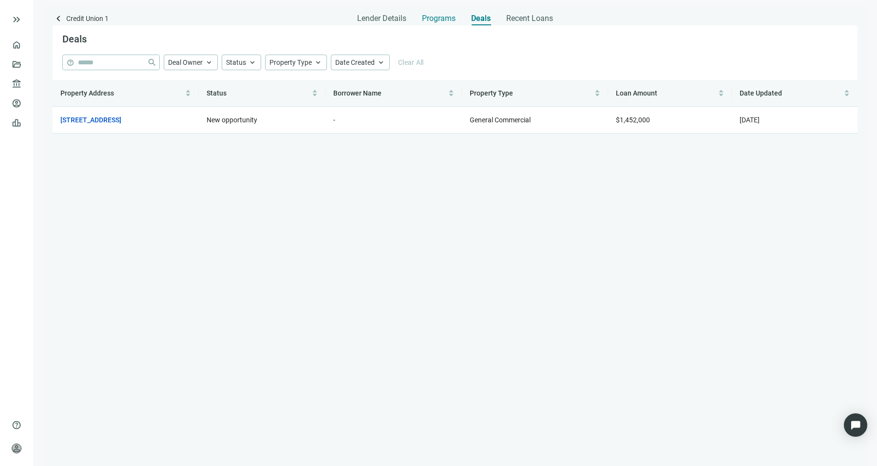
click at [443, 14] on span "Programs" at bounding box center [439, 19] width 34 height 10
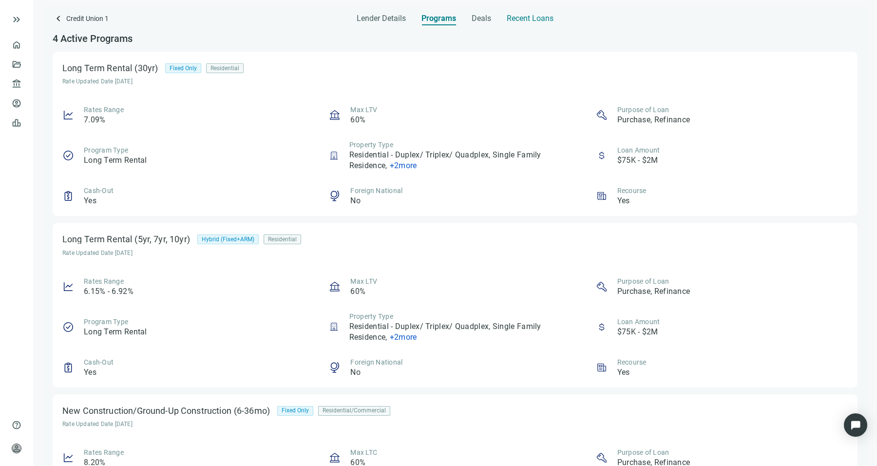
click at [551, 21] on span "Recent Loans" at bounding box center [530, 19] width 47 height 10
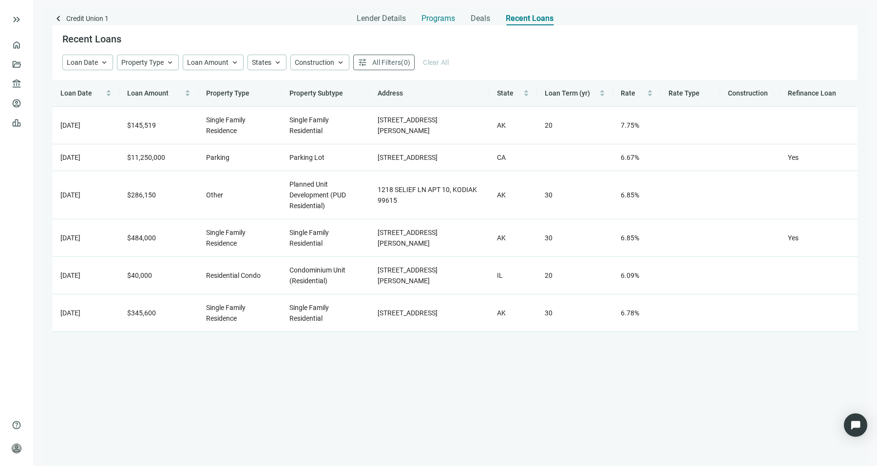
click at [452, 15] on span "Programs" at bounding box center [439, 19] width 34 height 10
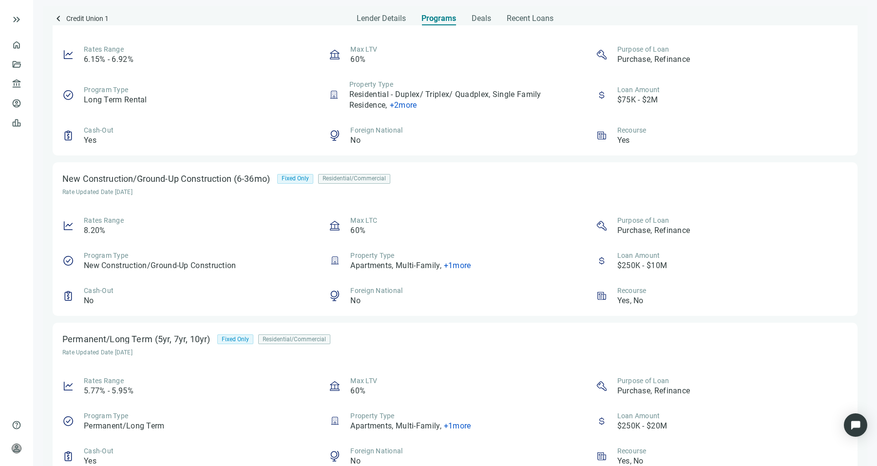
scroll to position [248, 0]
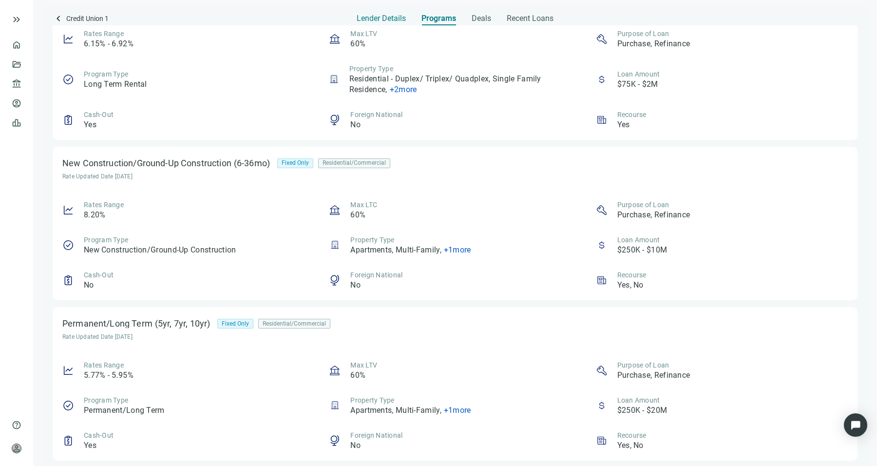
click at [393, 17] on span "Lender Details" at bounding box center [381, 19] width 49 height 10
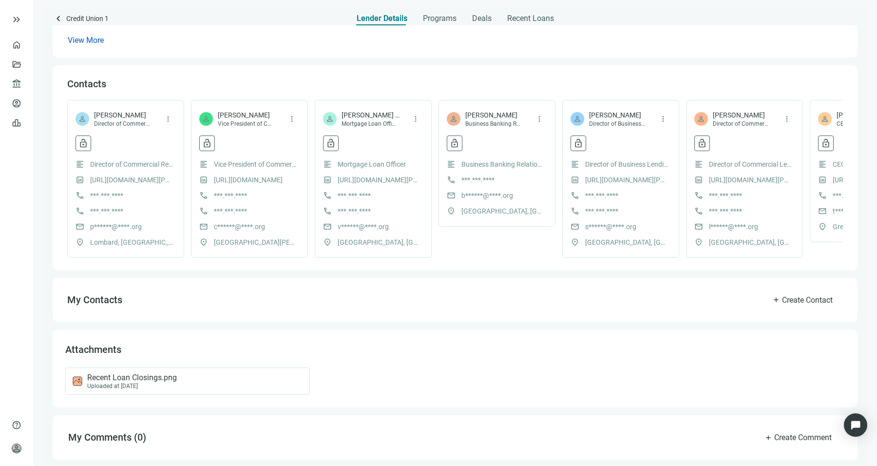
scroll to position [184, 0]
click at [119, 190] on span "***.***.****" at bounding box center [106, 195] width 33 height 11
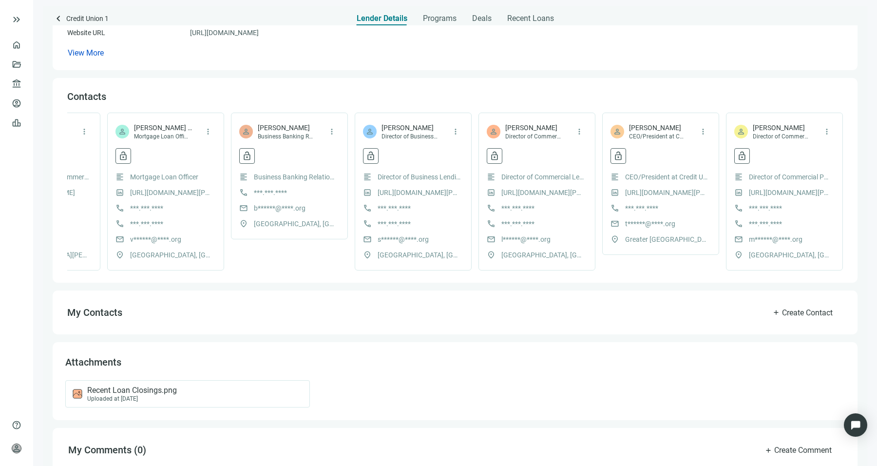
scroll to position [0, 0]
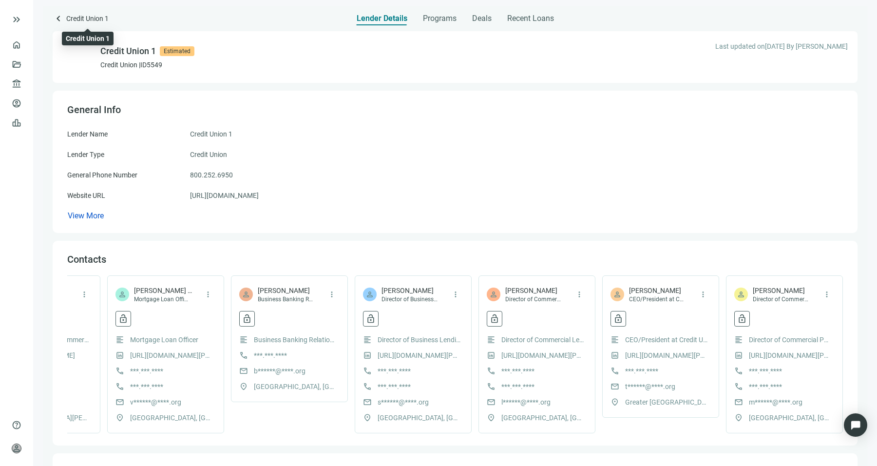
click at [72, 15] on span "Credit Union 1" at bounding box center [87, 19] width 42 height 13
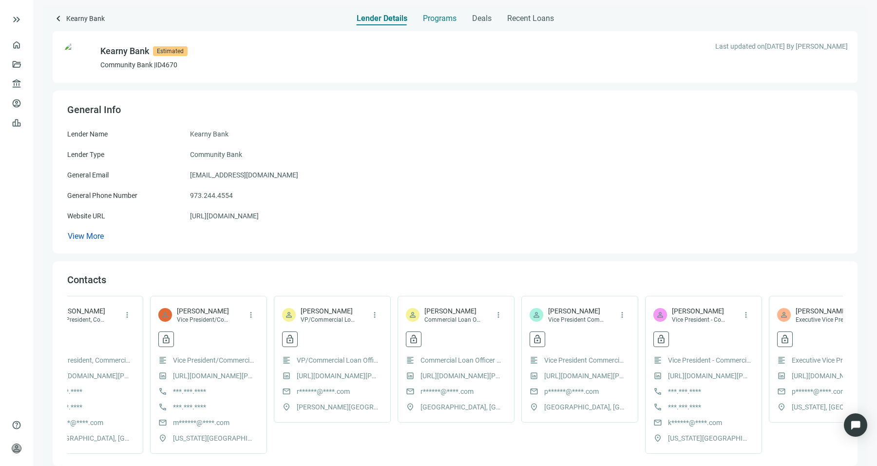
click at [435, 20] on span "Programs" at bounding box center [440, 19] width 34 height 10
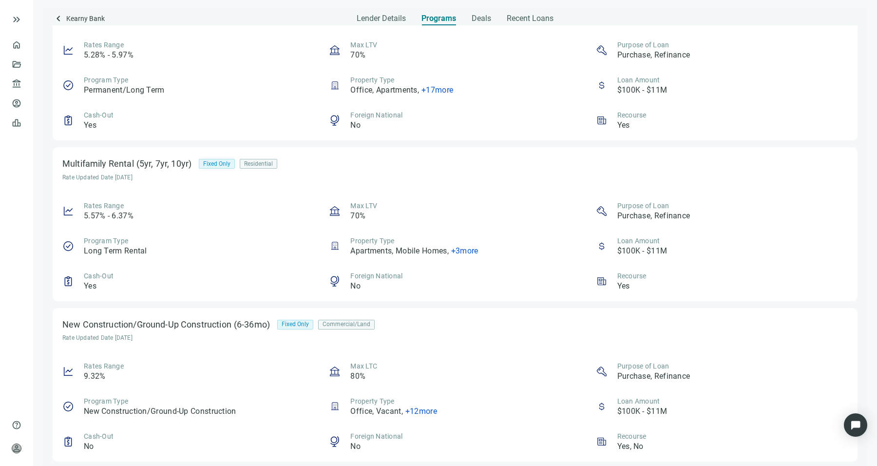
scroll to position [66, 0]
click at [440, 90] on span "+ 17 more" at bounding box center [438, 88] width 32 height 9
click at [382, 12] on div "Lender Details" at bounding box center [381, 15] width 49 height 19
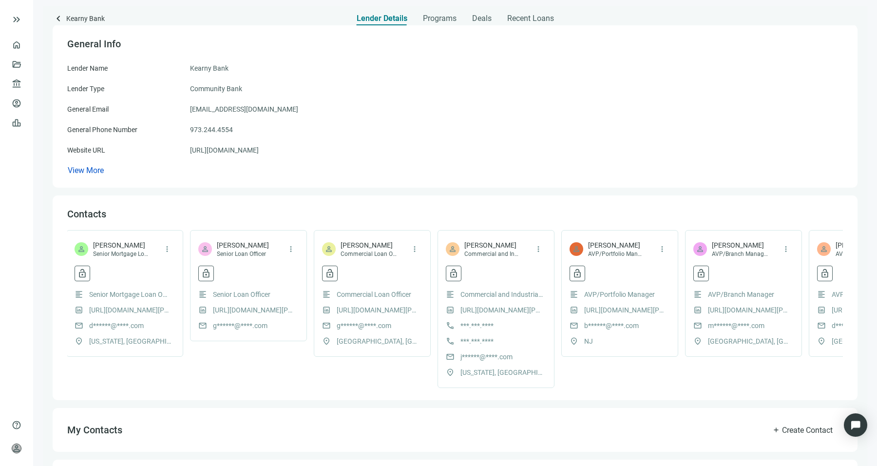
scroll to position [0, 1494]
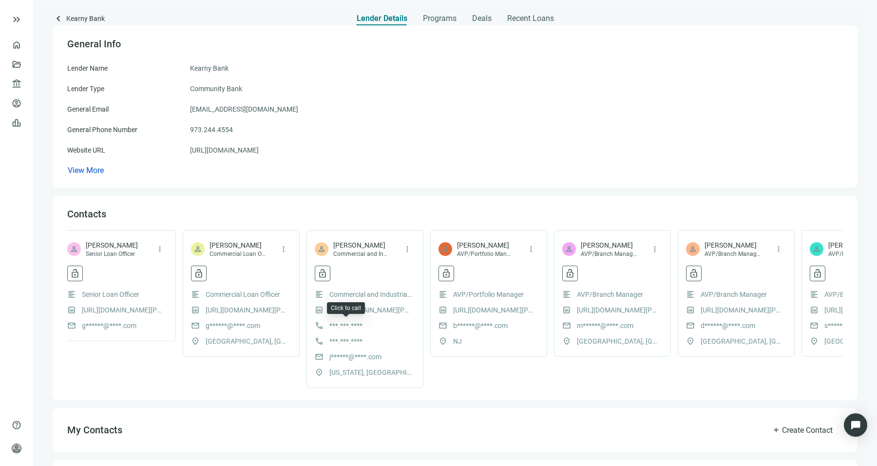
click at [352, 323] on span "***.***.****" at bounding box center [346, 325] width 33 height 11
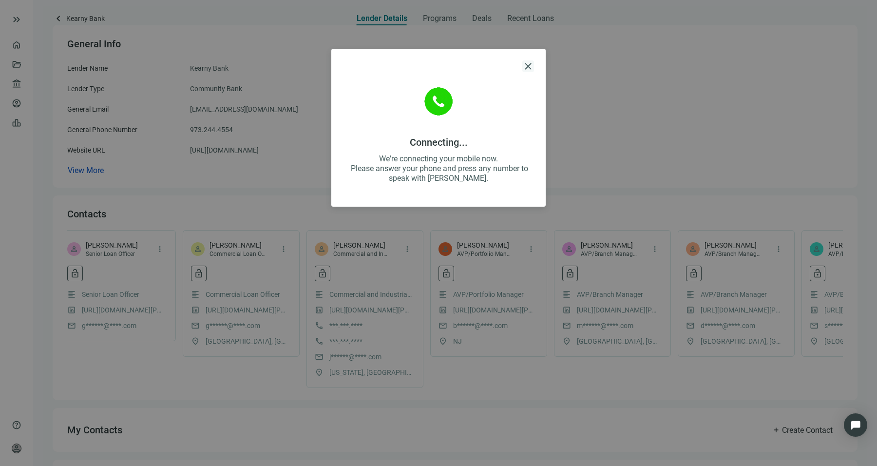
click at [525, 63] on span "close" at bounding box center [529, 66] width 12 height 12
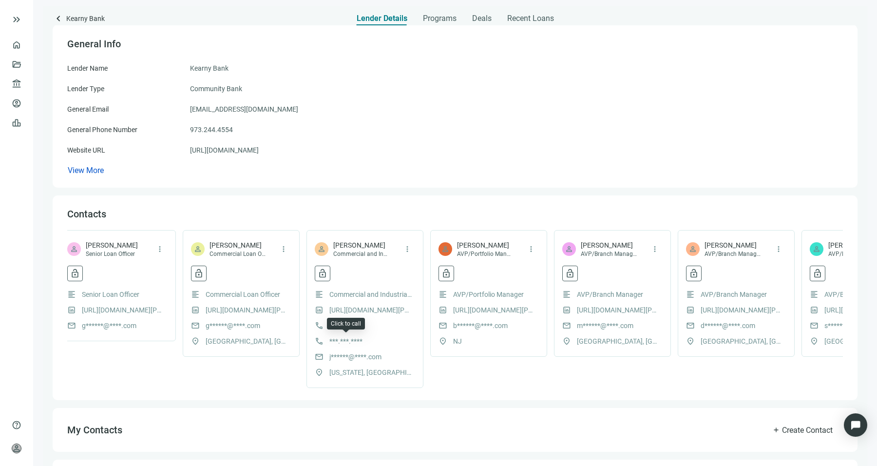
click at [337, 336] on span "***.***.****" at bounding box center [346, 341] width 33 height 11
click at [410, 241] on button "more_vert" at bounding box center [408, 249] width 16 height 16
click at [446, 291] on span "Report Issue" at bounding box center [443, 289] width 38 height 8
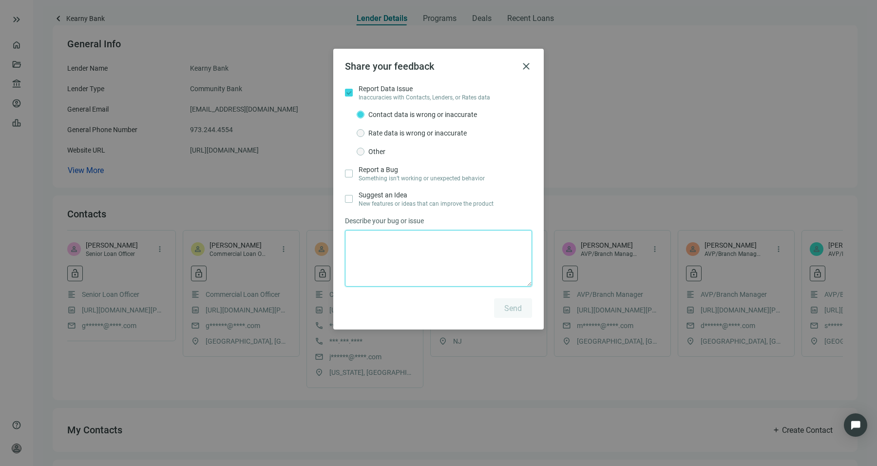
click at [395, 260] on textarea at bounding box center [438, 258] width 187 height 57
type textarea "**********"
click at [511, 308] on span "Send" at bounding box center [514, 307] width 18 height 9
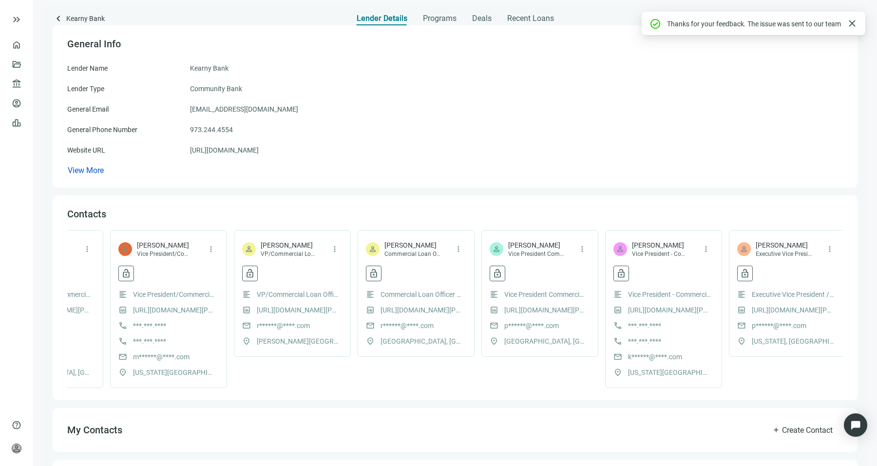
scroll to position [0, 0]
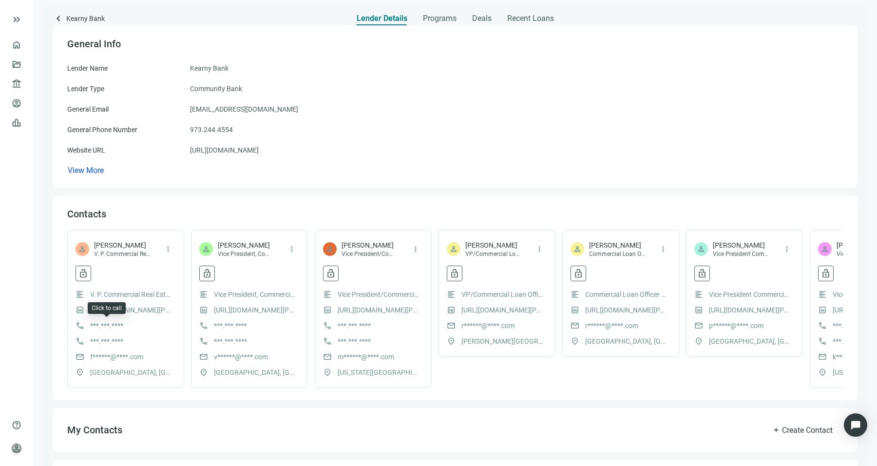
click at [113, 324] on span "***.***.****" at bounding box center [106, 325] width 33 height 11
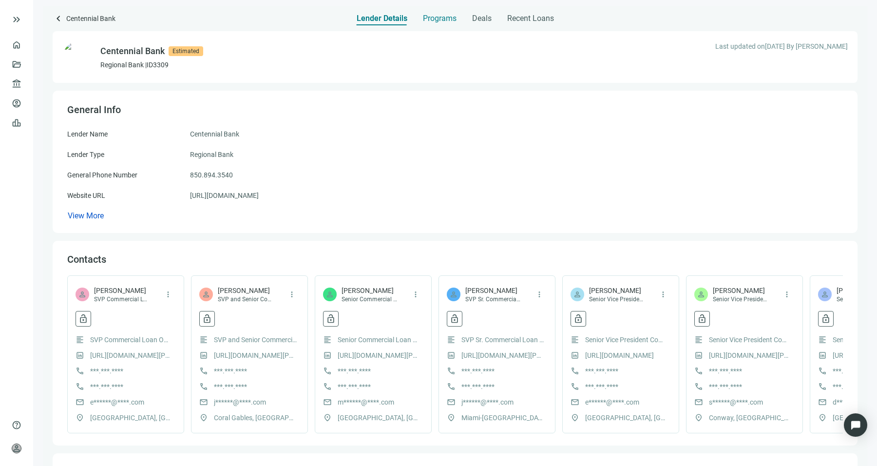
click at [444, 17] on span "Programs" at bounding box center [440, 19] width 34 height 10
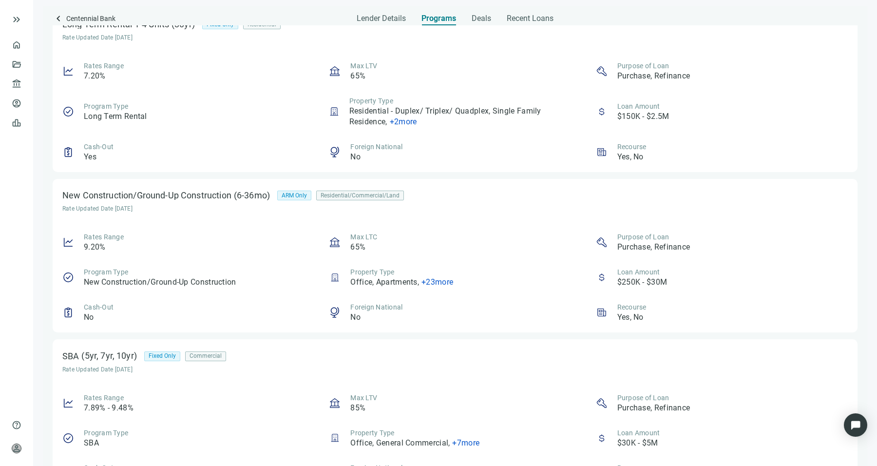
scroll to position [569, 0]
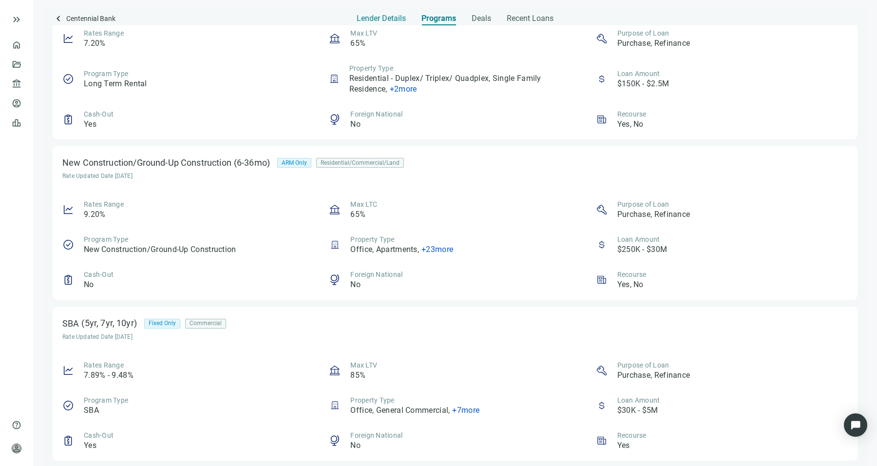
click at [379, 23] on span "Lender Details" at bounding box center [381, 19] width 49 height 10
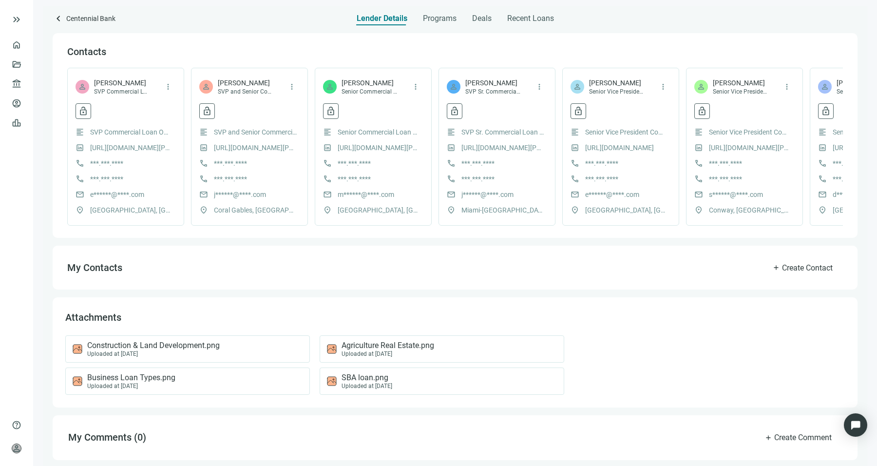
scroll to position [216, 0]
click at [114, 158] on span "***.***.****" at bounding box center [106, 163] width 33 height 11
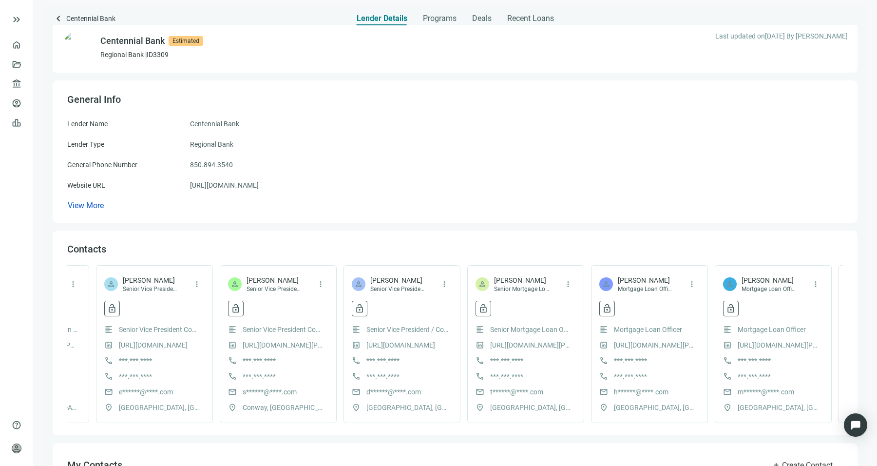
scroll to position [0, 467]
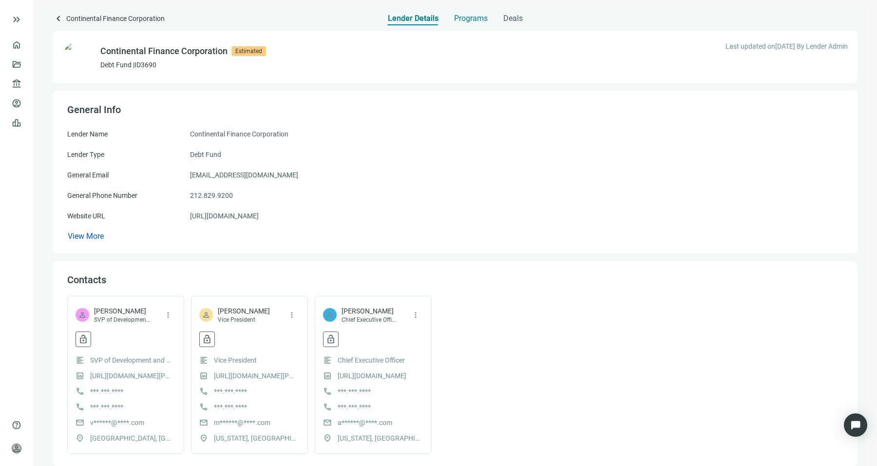
click at [469, 15] on span "Programs" at bounding box center [471, 19] width 34 height 10
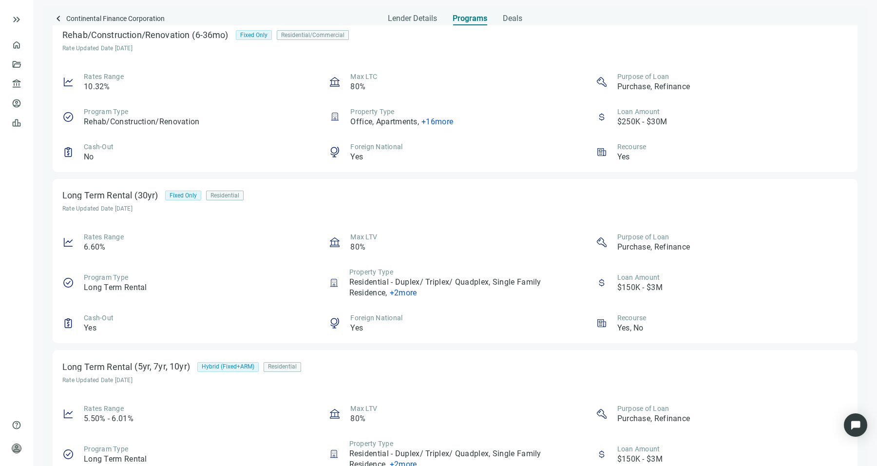
scroll to position [580, 0]
